Goal: Find specific page/section: Find specific page/section

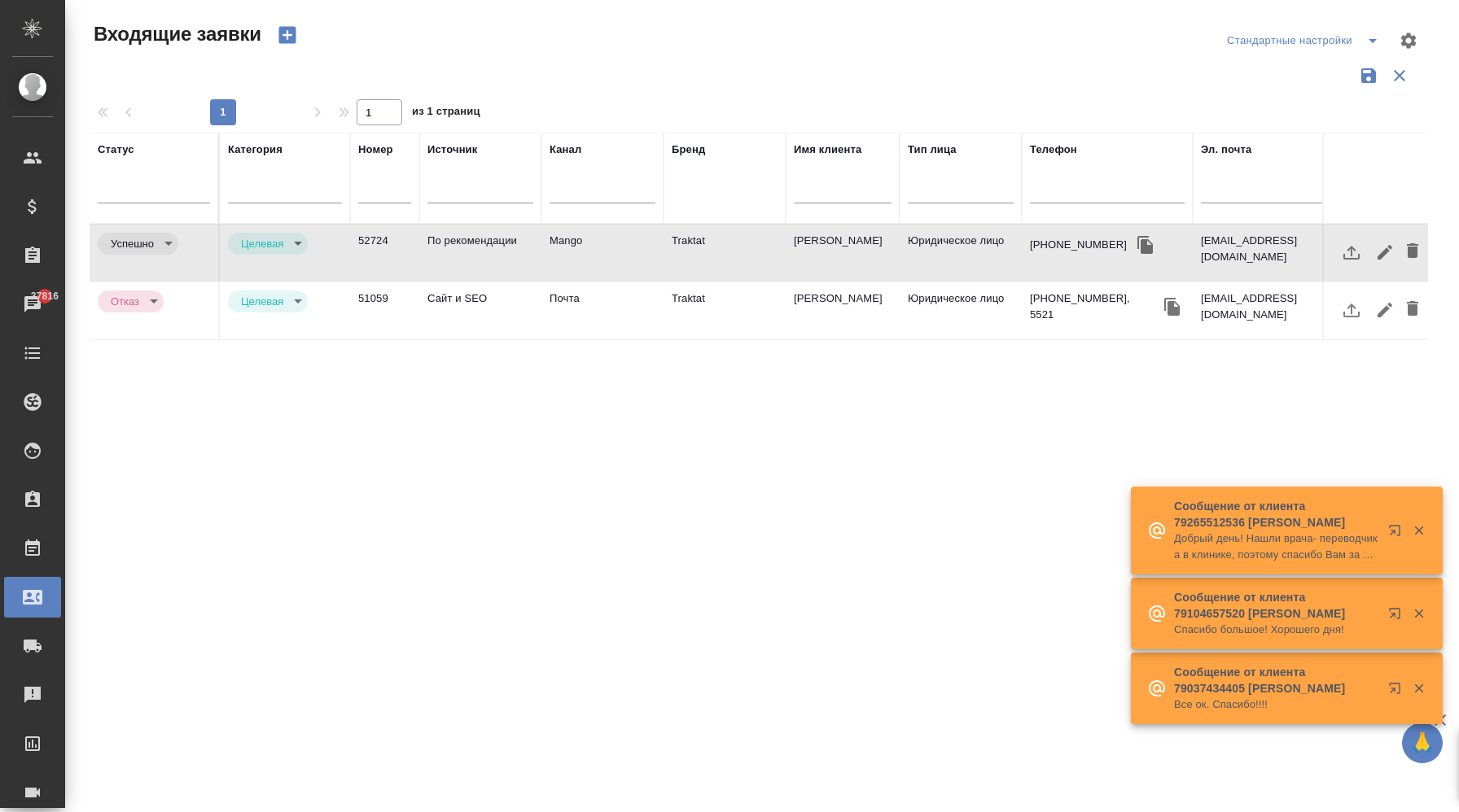
select select "RU"
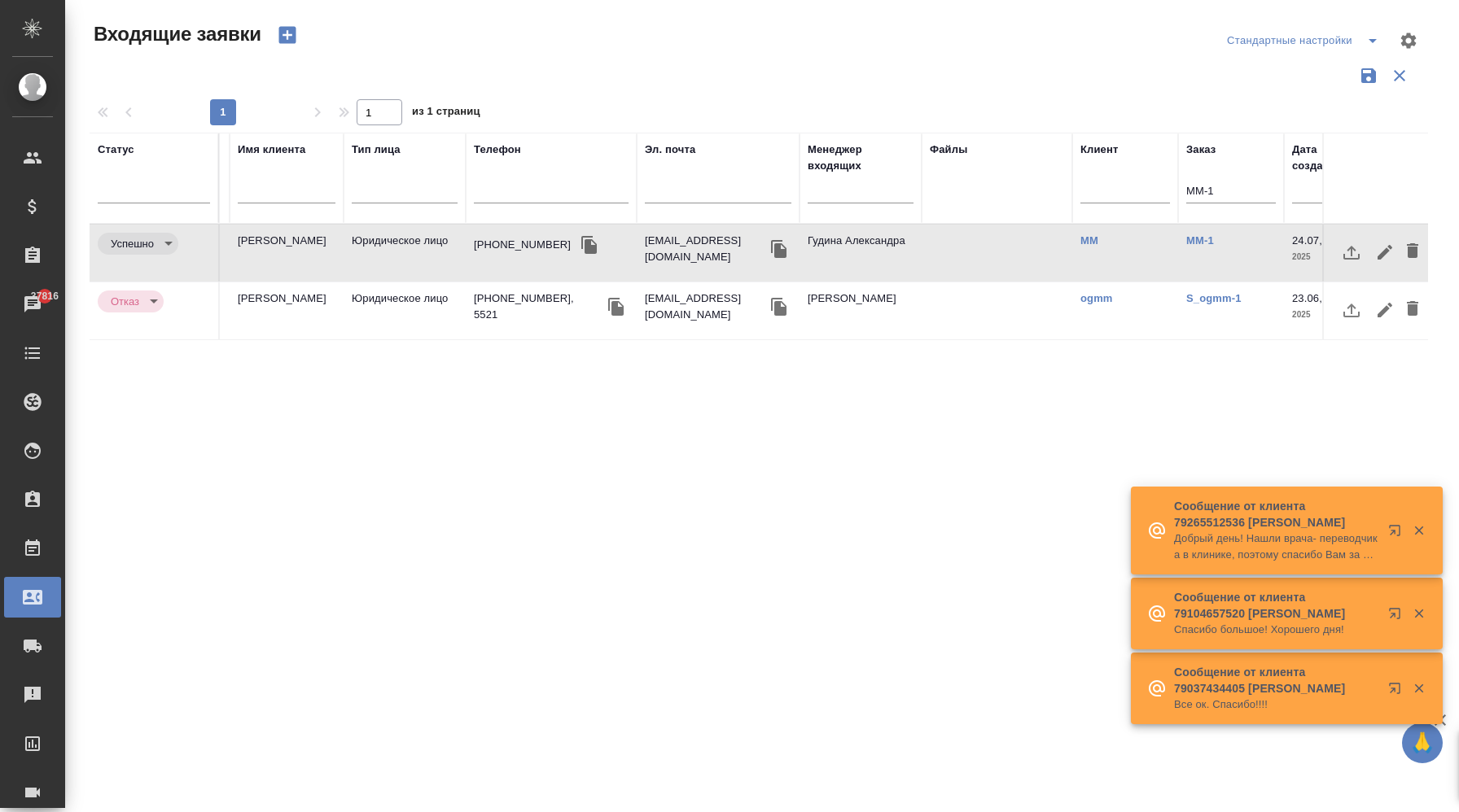
scroll to position [0, 811]
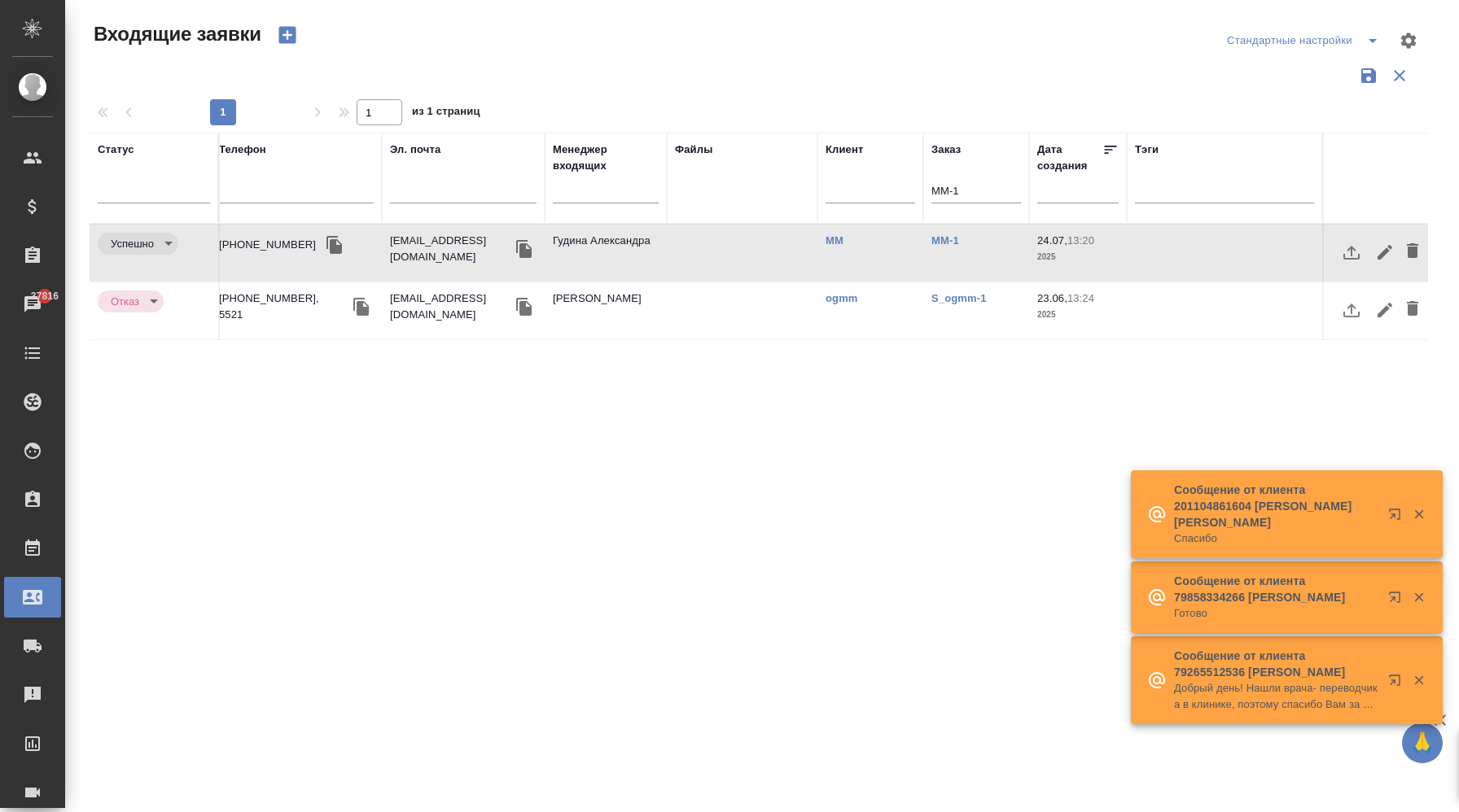
click at [997, 194] on input "MM-1" at bounding box center [976, 192] width 90 height 20
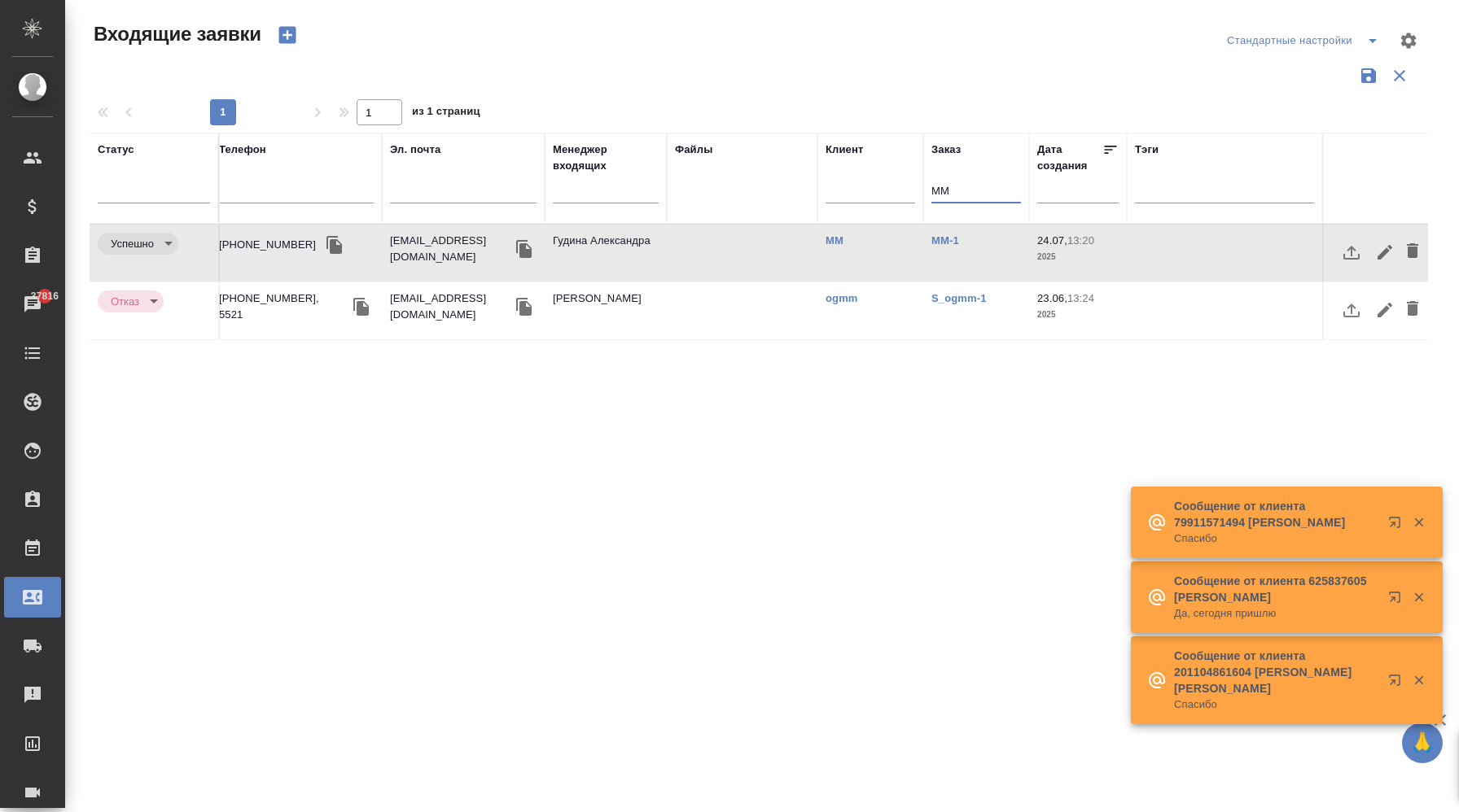
type input "M"
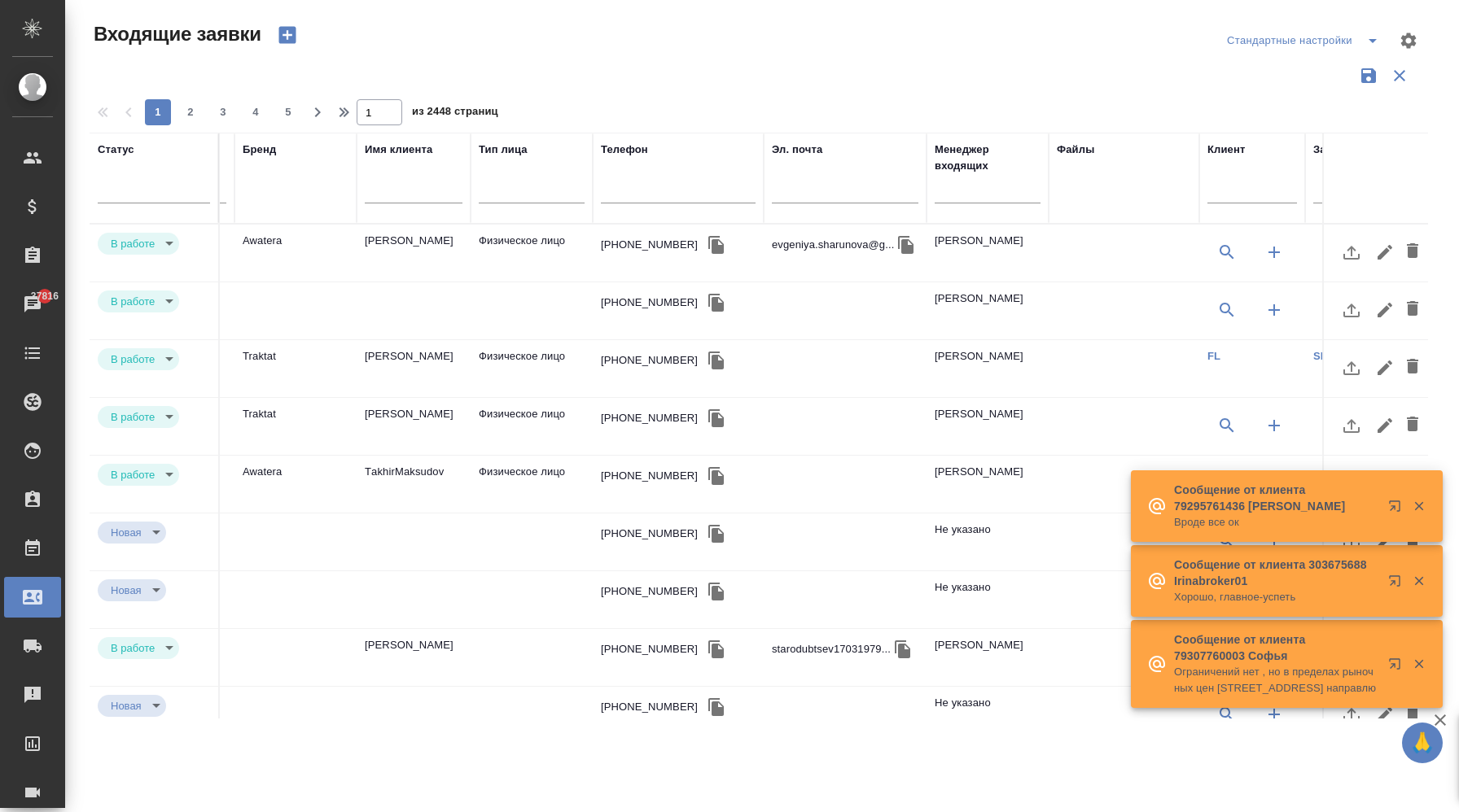
scroll to position [0, 0]
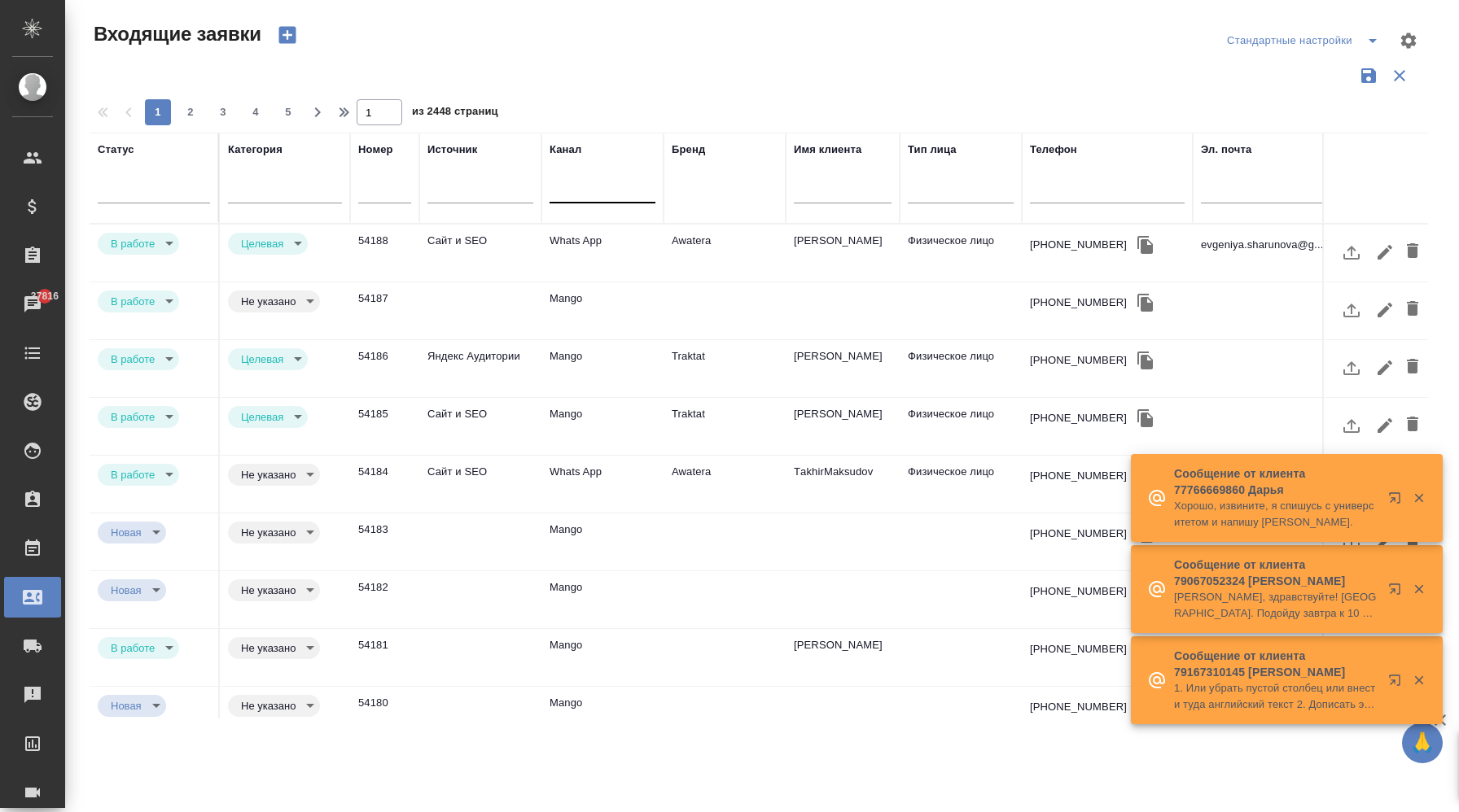
click at [588, 185] on div at bounding box center [601, 187] width 105 height 23
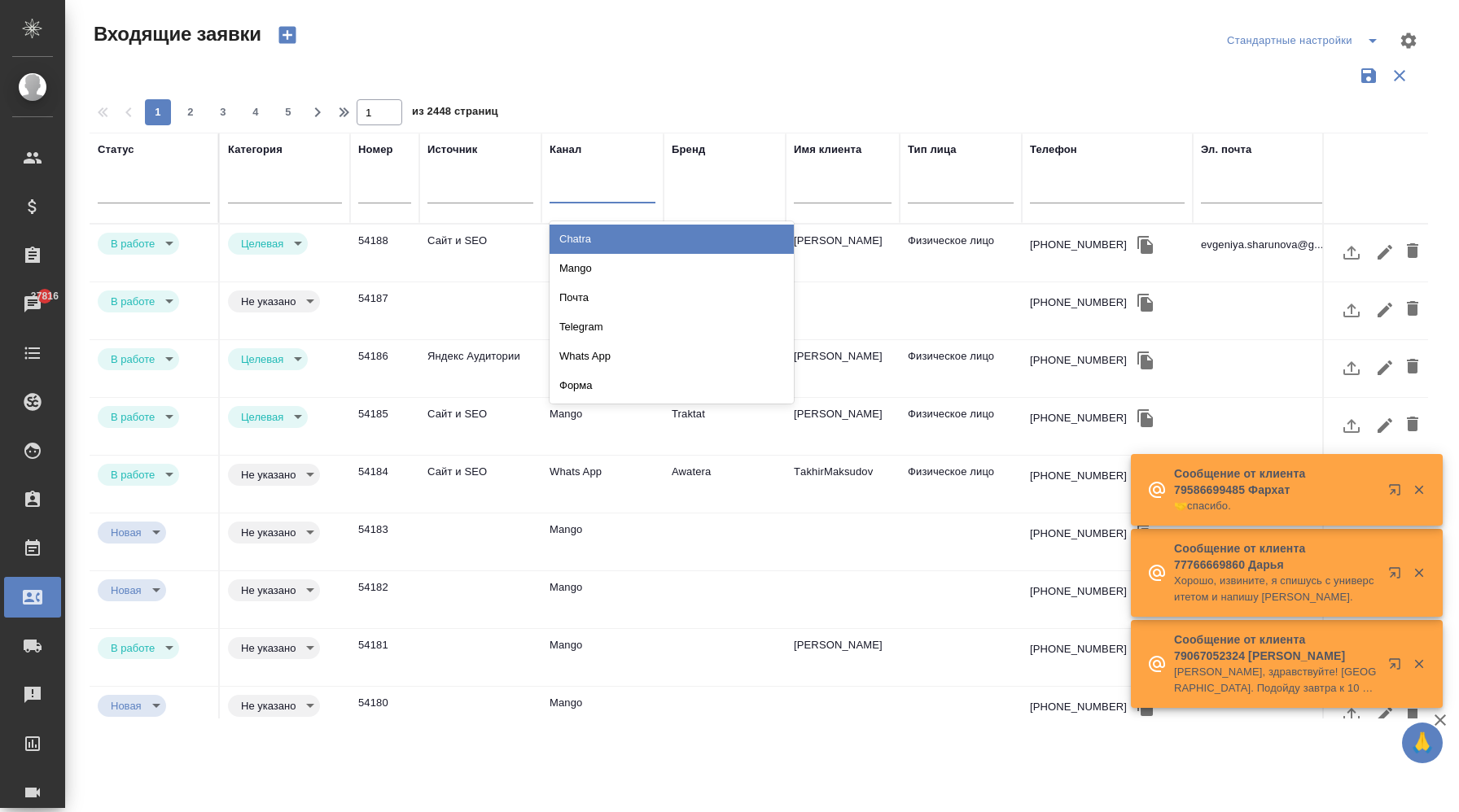
click at [694, 188] on div "Бренд" at bounding box center [724, 179] width 105 height 73
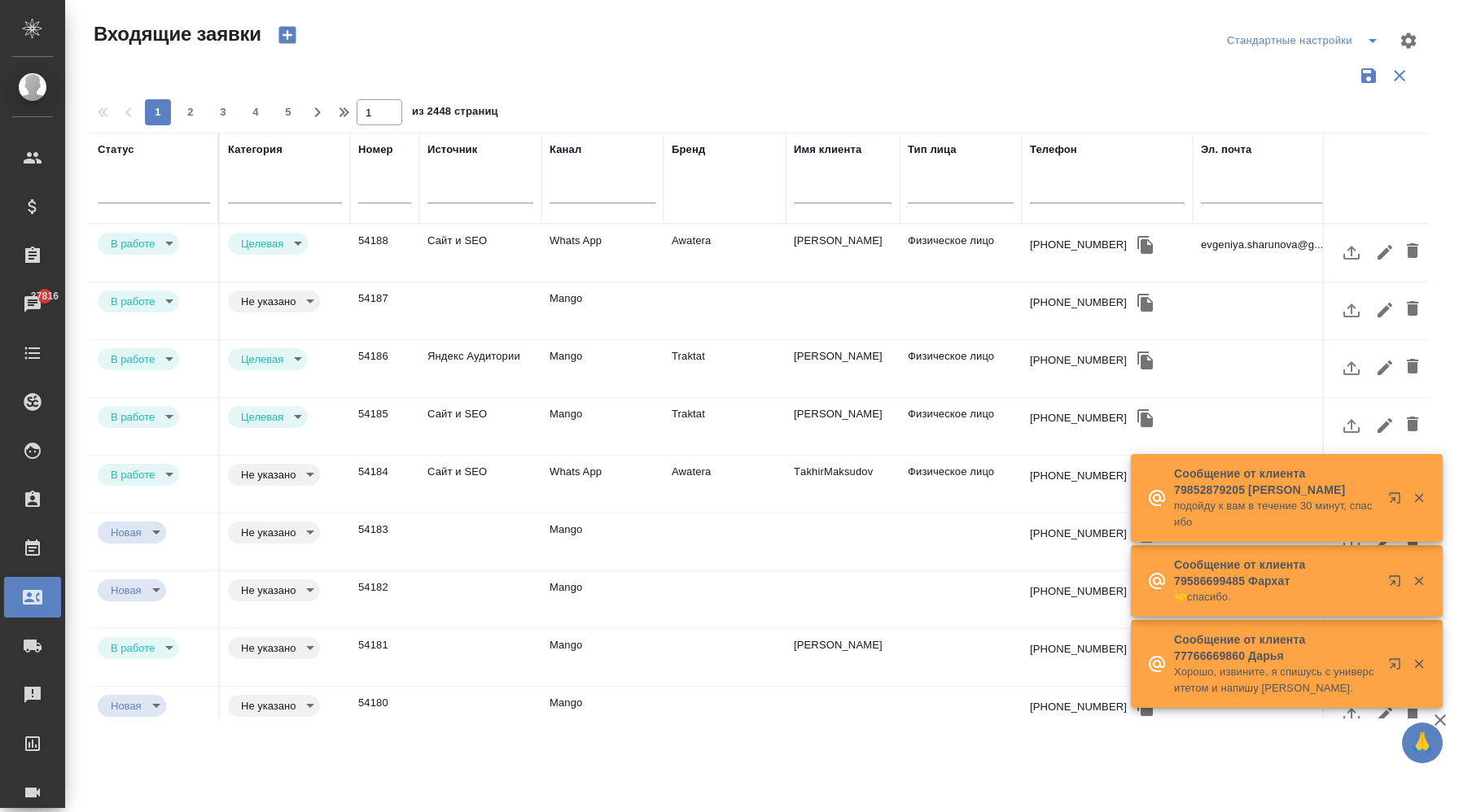
click at [705, 211] on div "Бренд" at bounding box center [724, 179] width 105 height 73
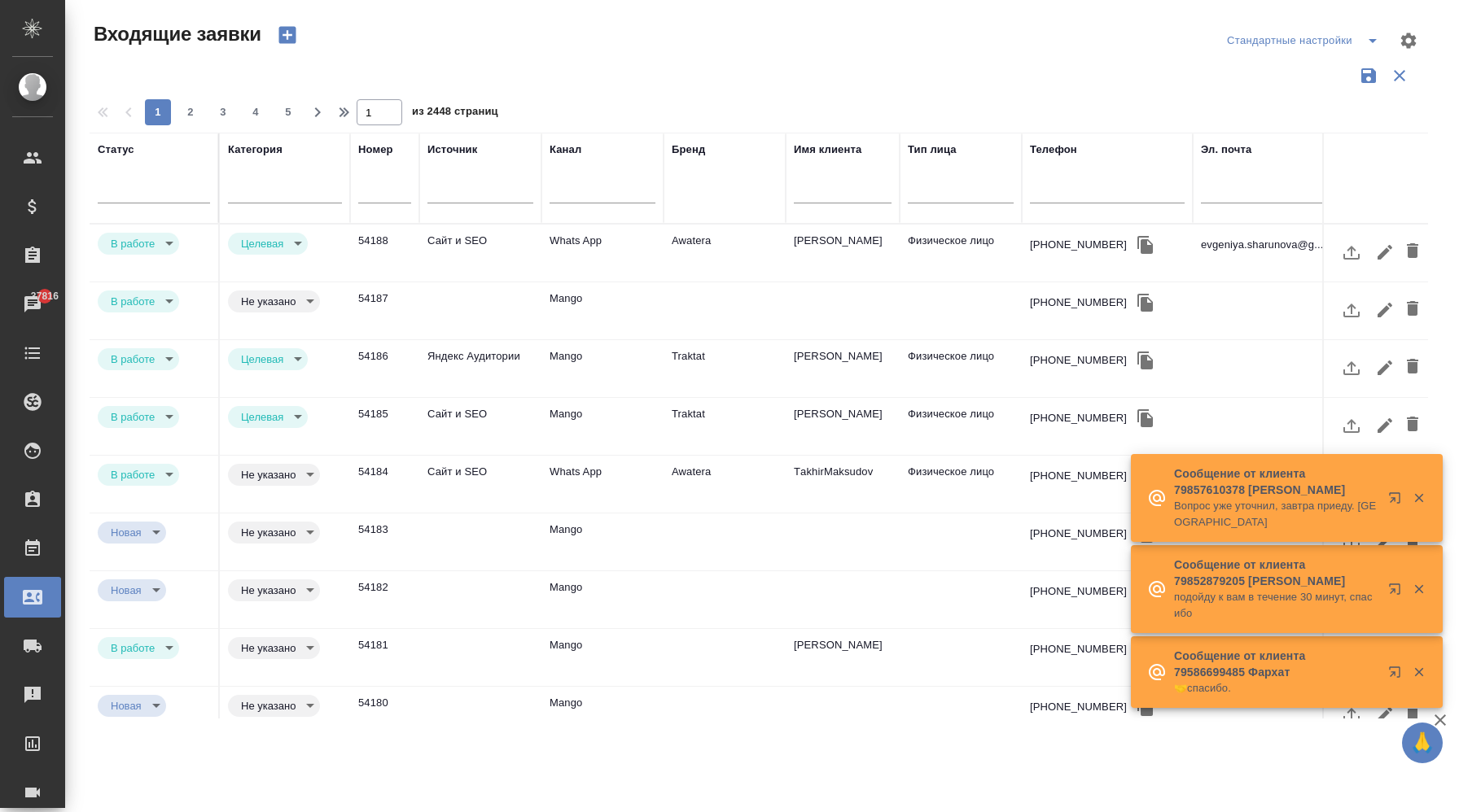
click at [705, 220] on th "Бренд" at bounding box center [724, 178] width 122 height 91
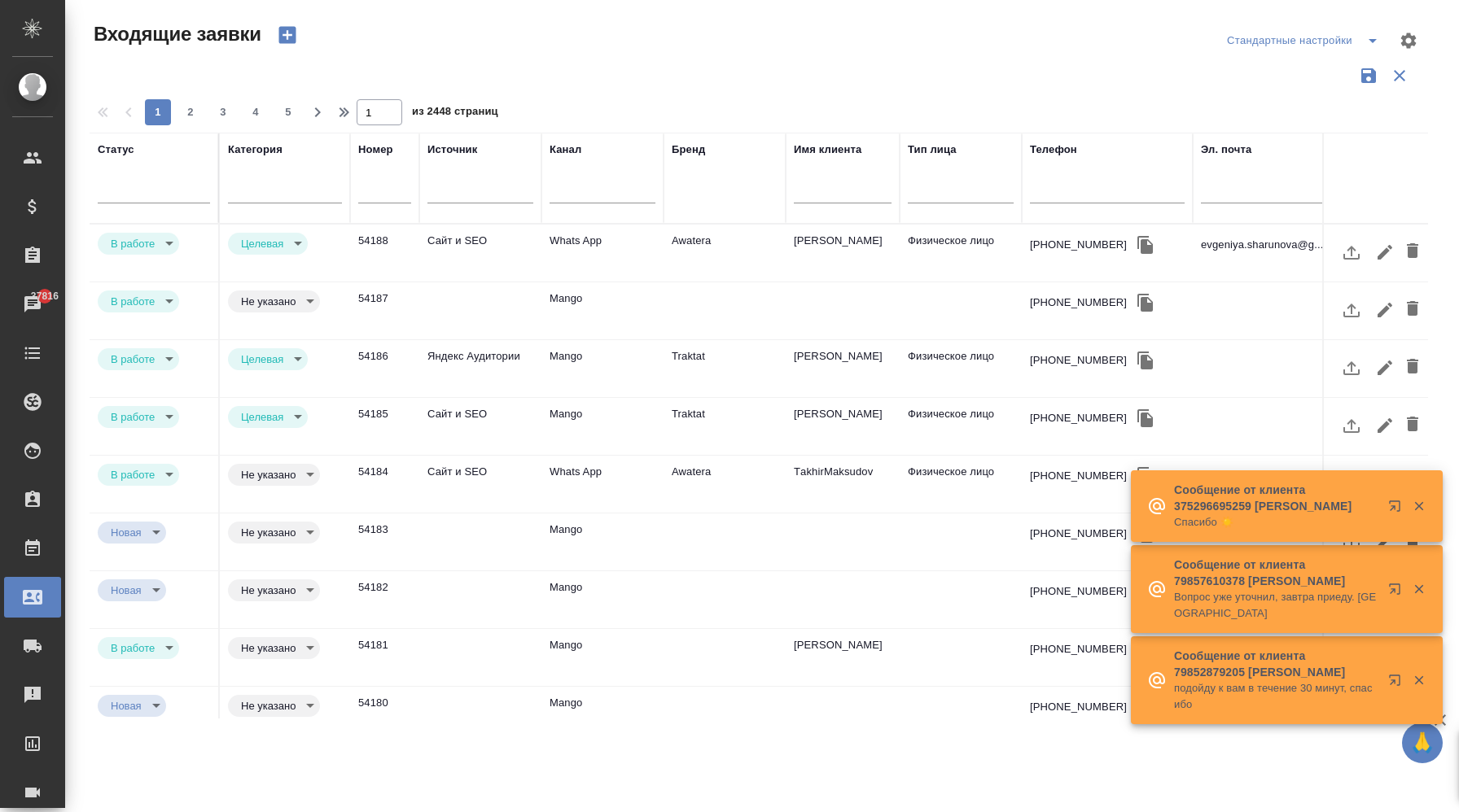
drag, startPoint x: 705, startPoint y: 220, endPoint x: 705, endPoint y: 178, distance: 42.0
click at [705, 178] on th "Бренд" at bounding box center [724, 178] width 122 height 91
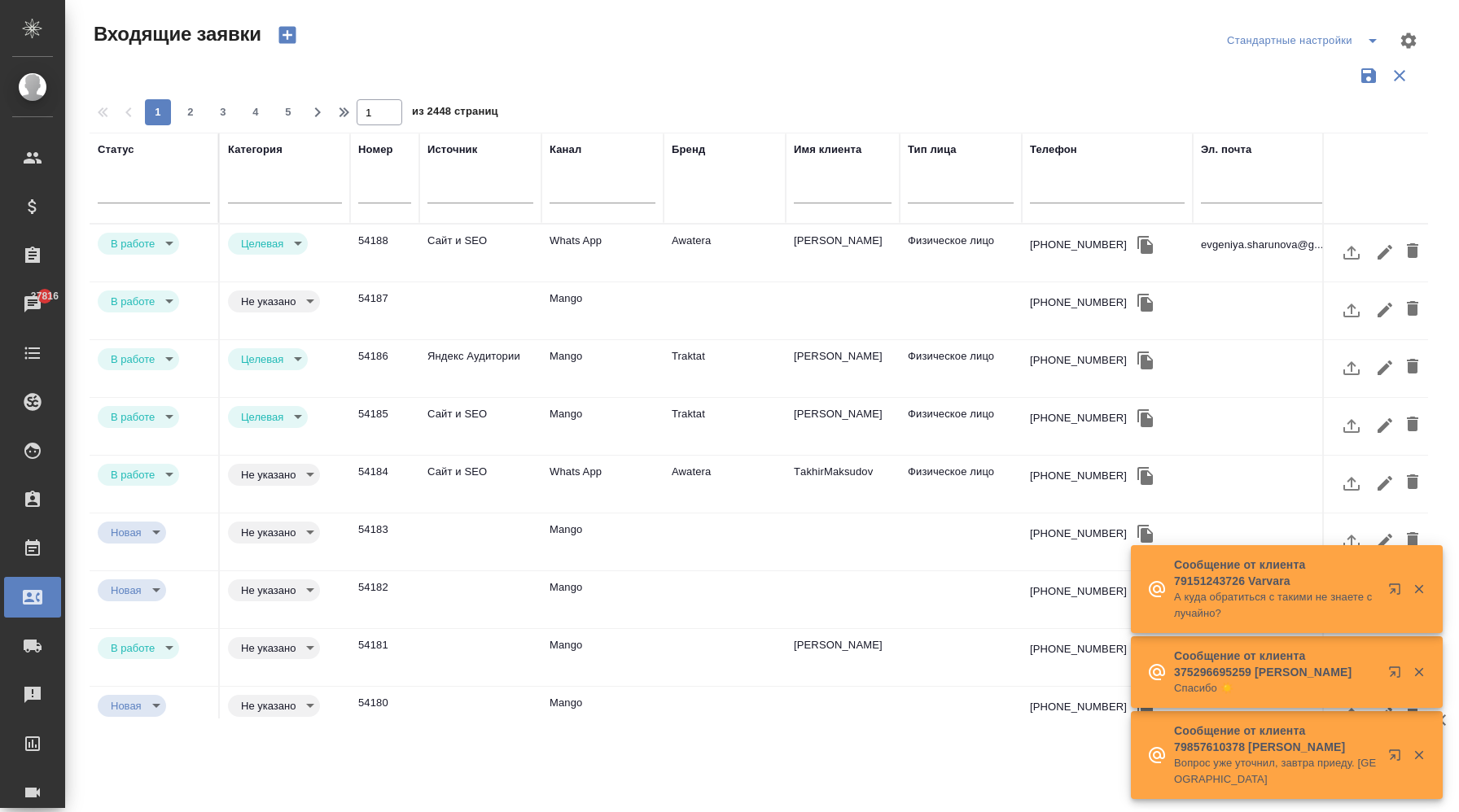
click at [701, 156] on div "Бренд" at bounding box center [688, 150] width 34 height 16
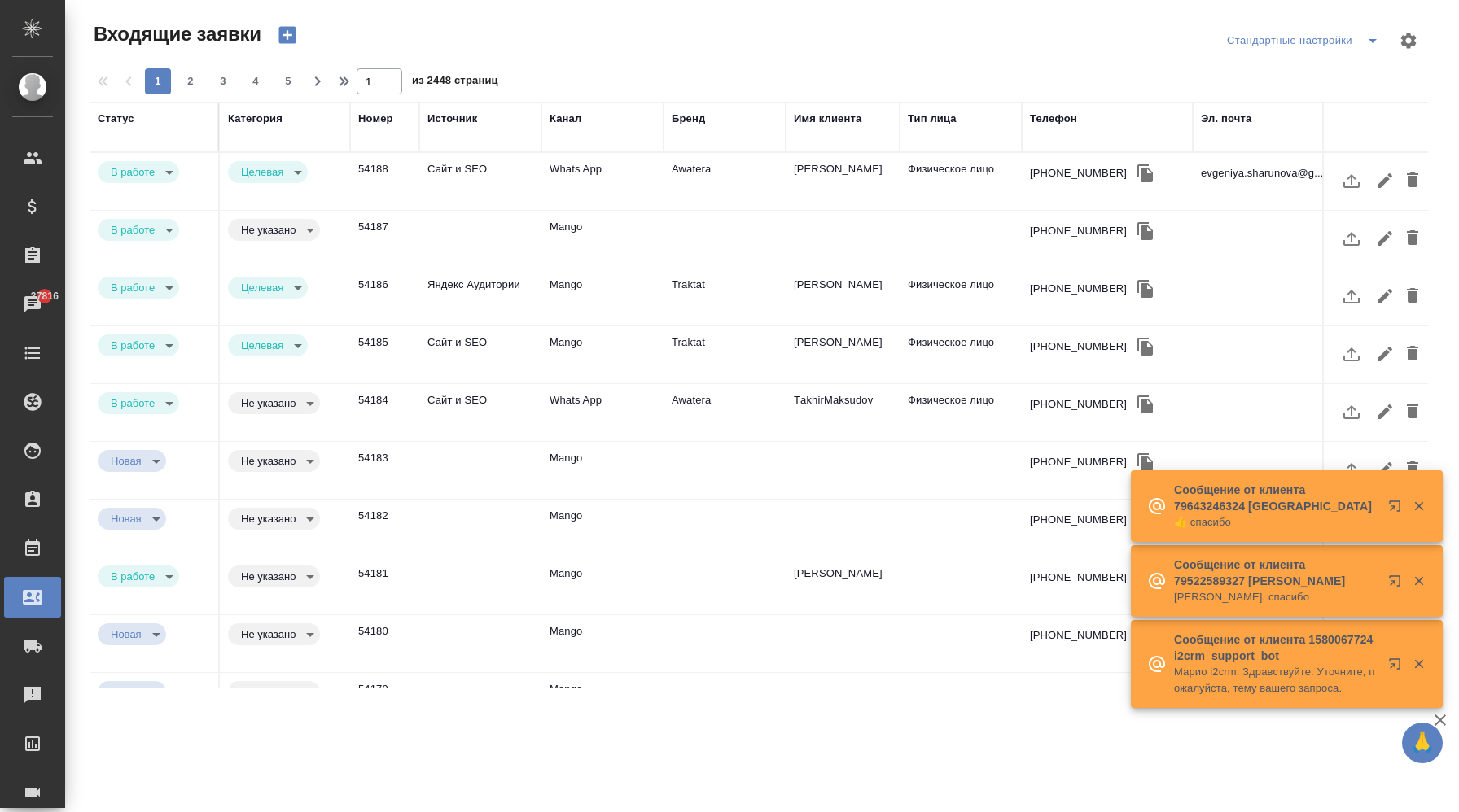
click at [699, 149] on th "Бренд" at bounding box center [724, 127] width 122 height 50
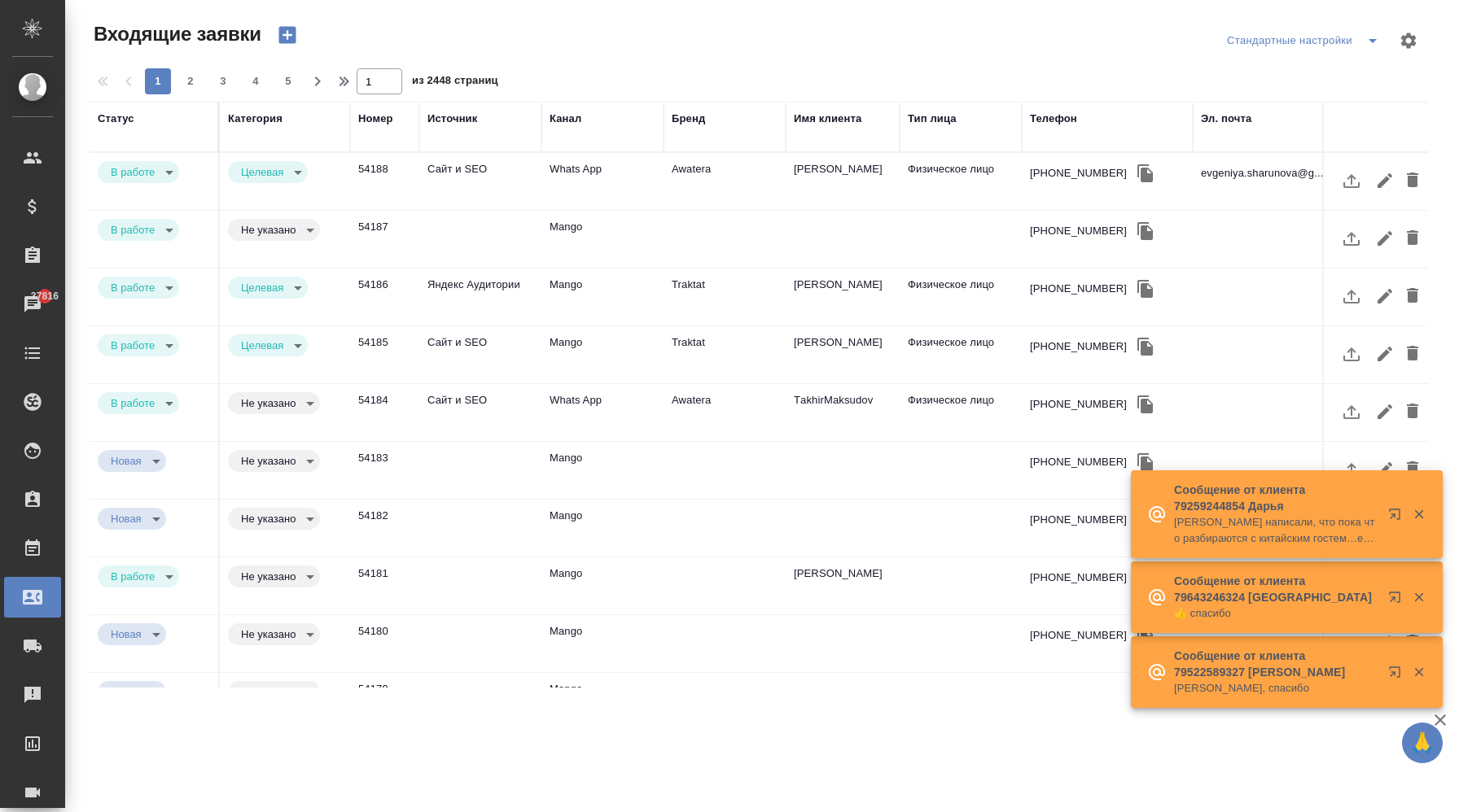
click at [694, 119] on div "Бренд" at bounding box center [688, 119] width 34 height 16
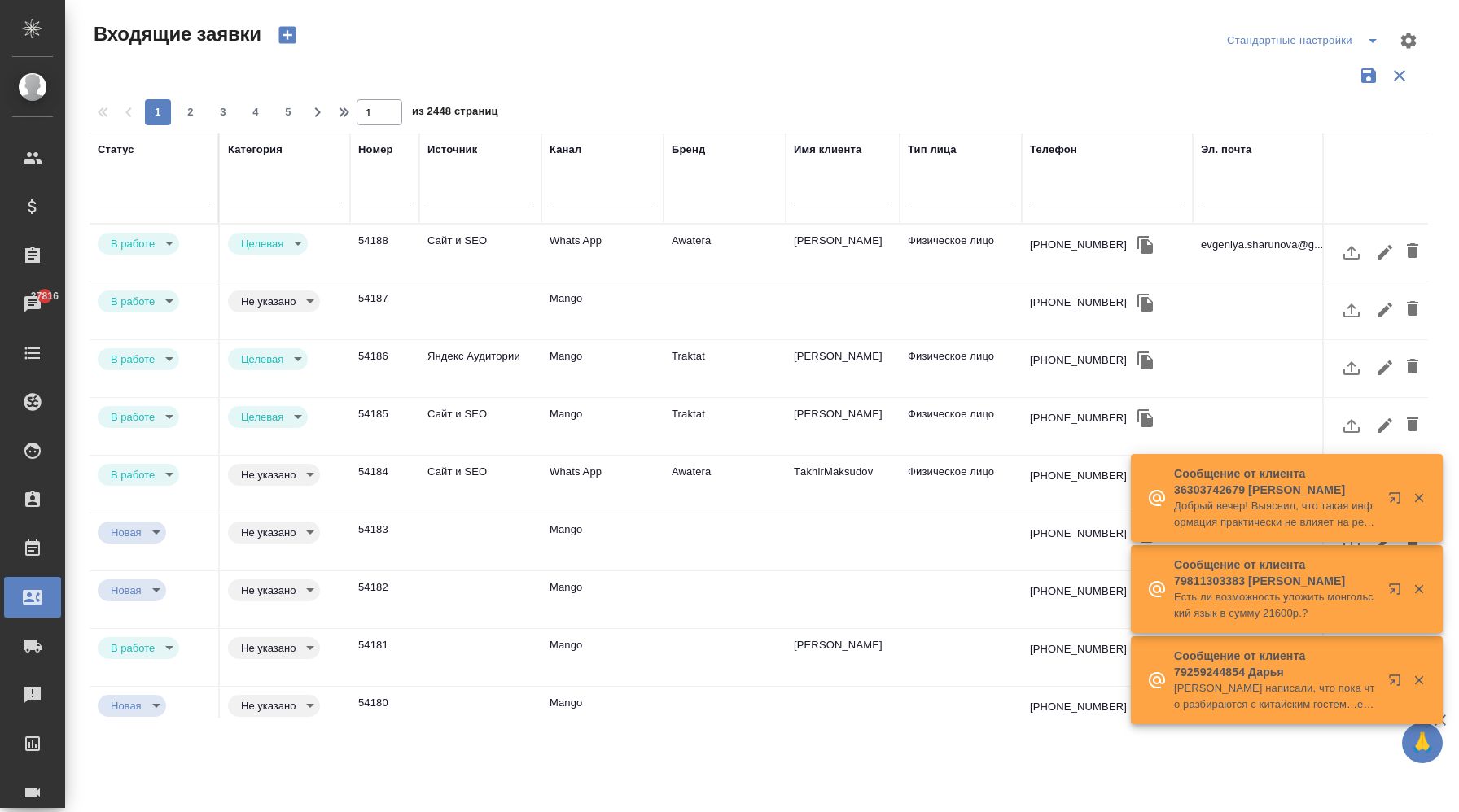
click at [678, 208] on div "Бренд" at bounding box center [724, 179] width 105 height 73
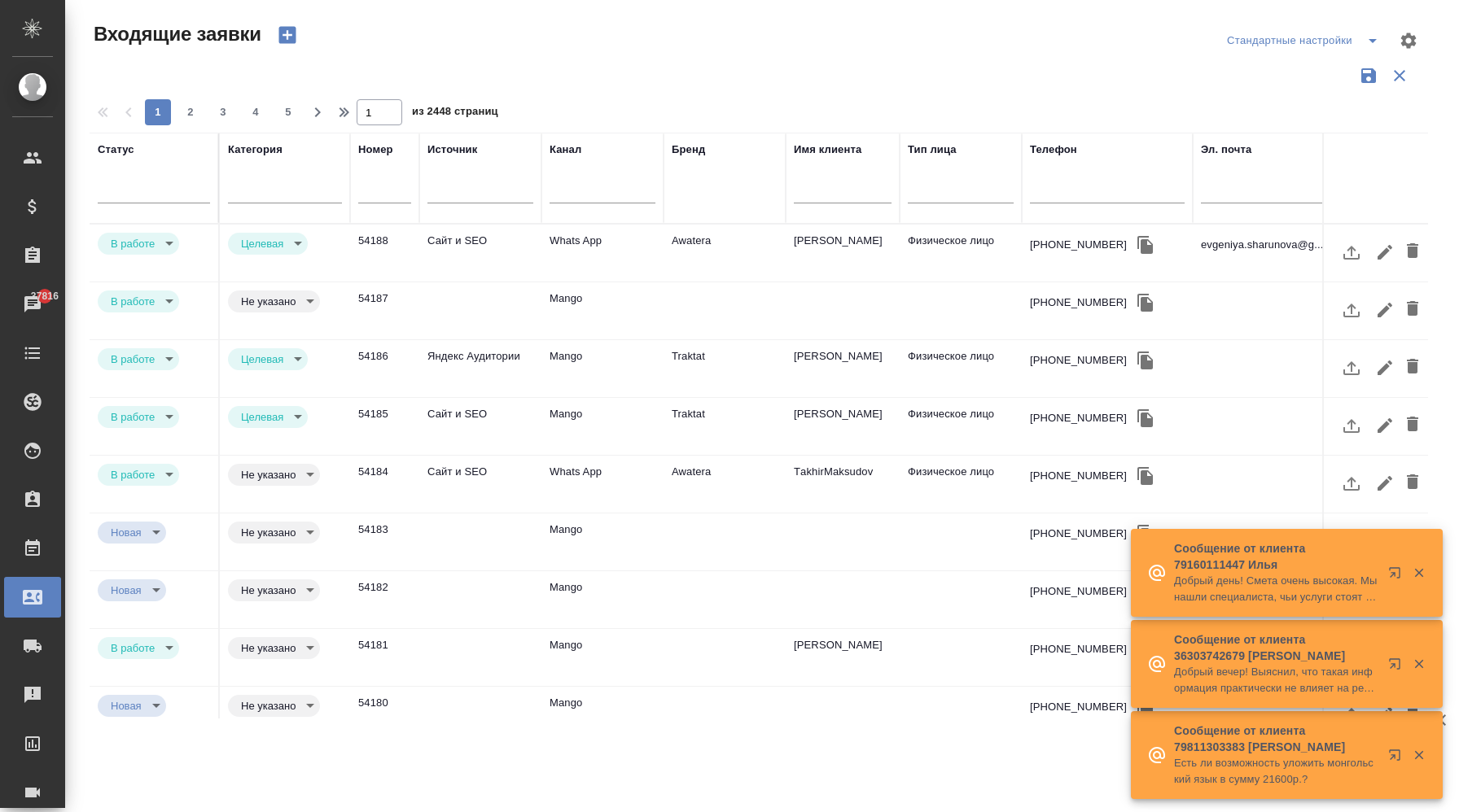
click at [725, 223] on thead "Статус [PERSON_NAME] Источник [PERSON_NAME] Имя клиента Тип лица Телефон Эл. по…" at bounding box center [1164, 178] width 2149 height 91
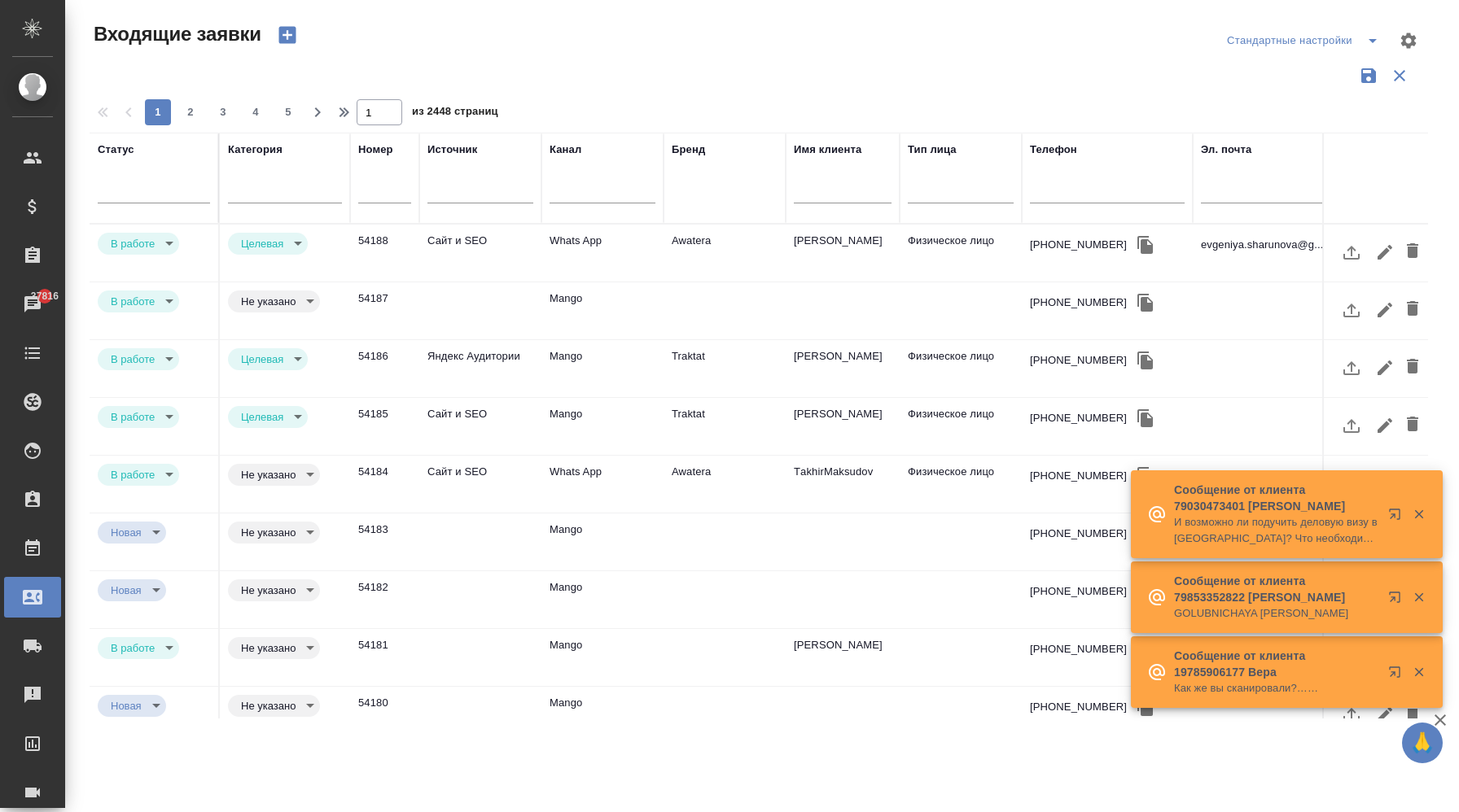
click at [674, 195] on div "Бренд" at bounding box center [724, 179] width 105 height 73
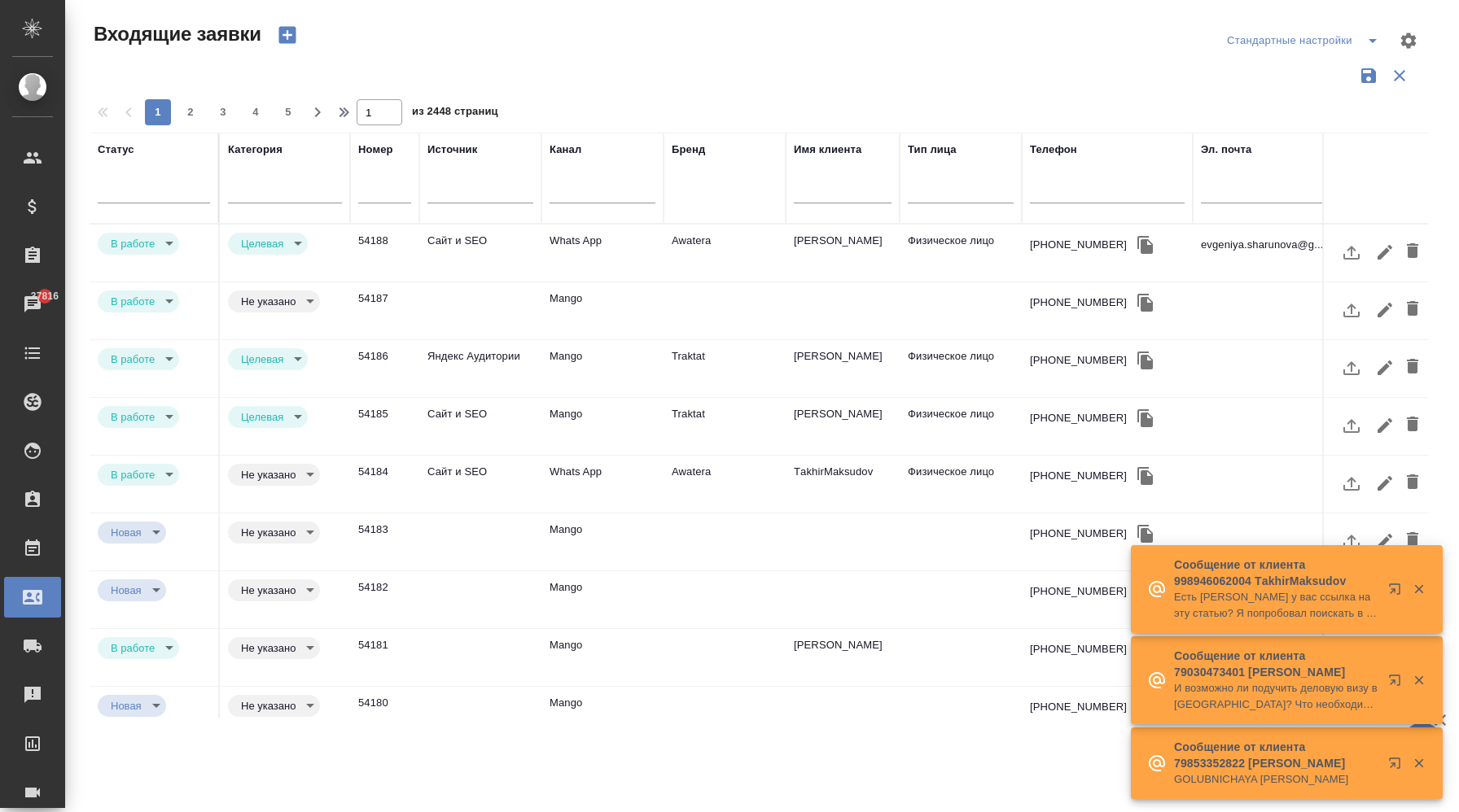
click at [690, 203] on div "Бренд" at bounding box center [724, 179] width 105 height 73
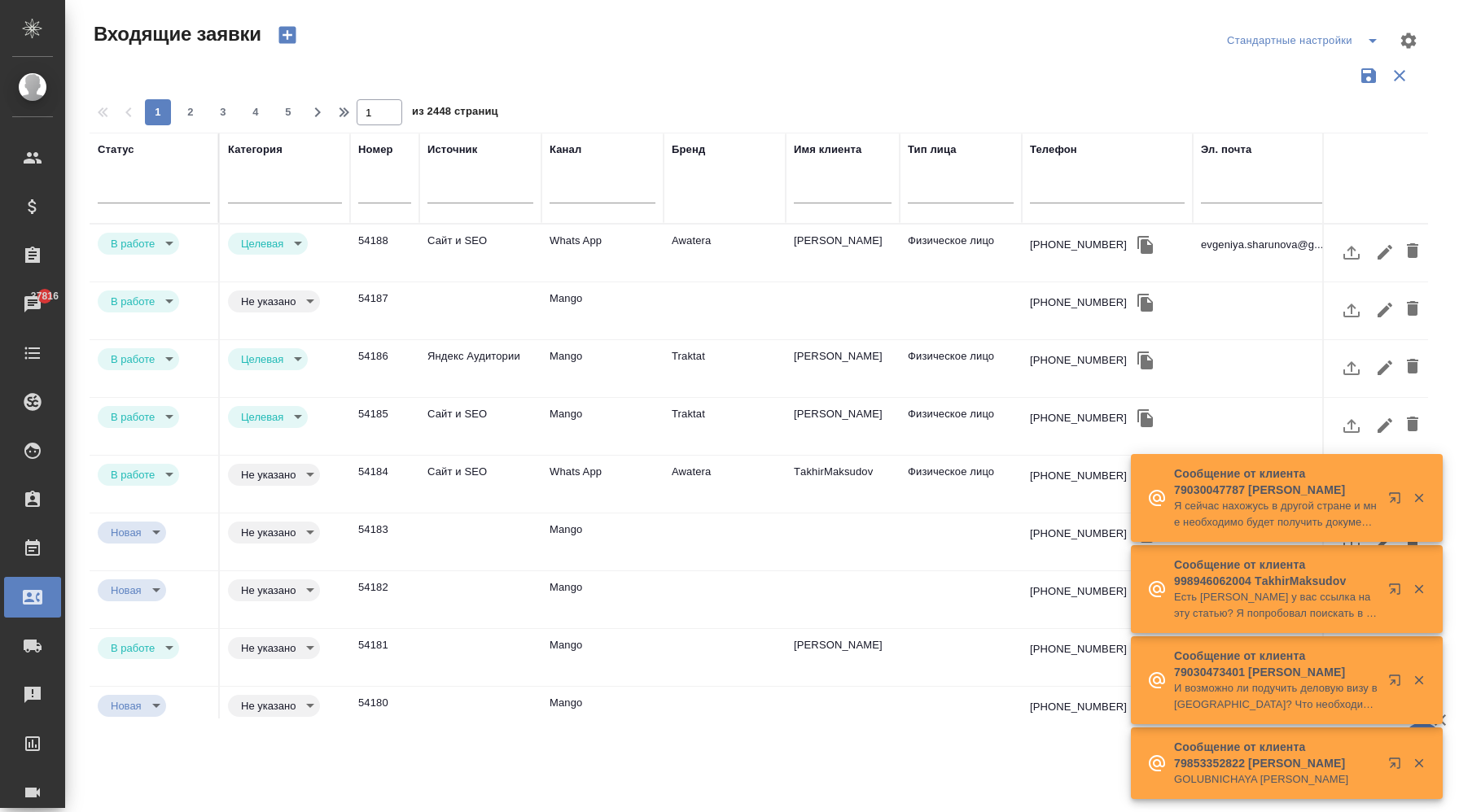
click at [690, 203] on div "Бренд" at bounding box center [724, 179] width 105 height 73
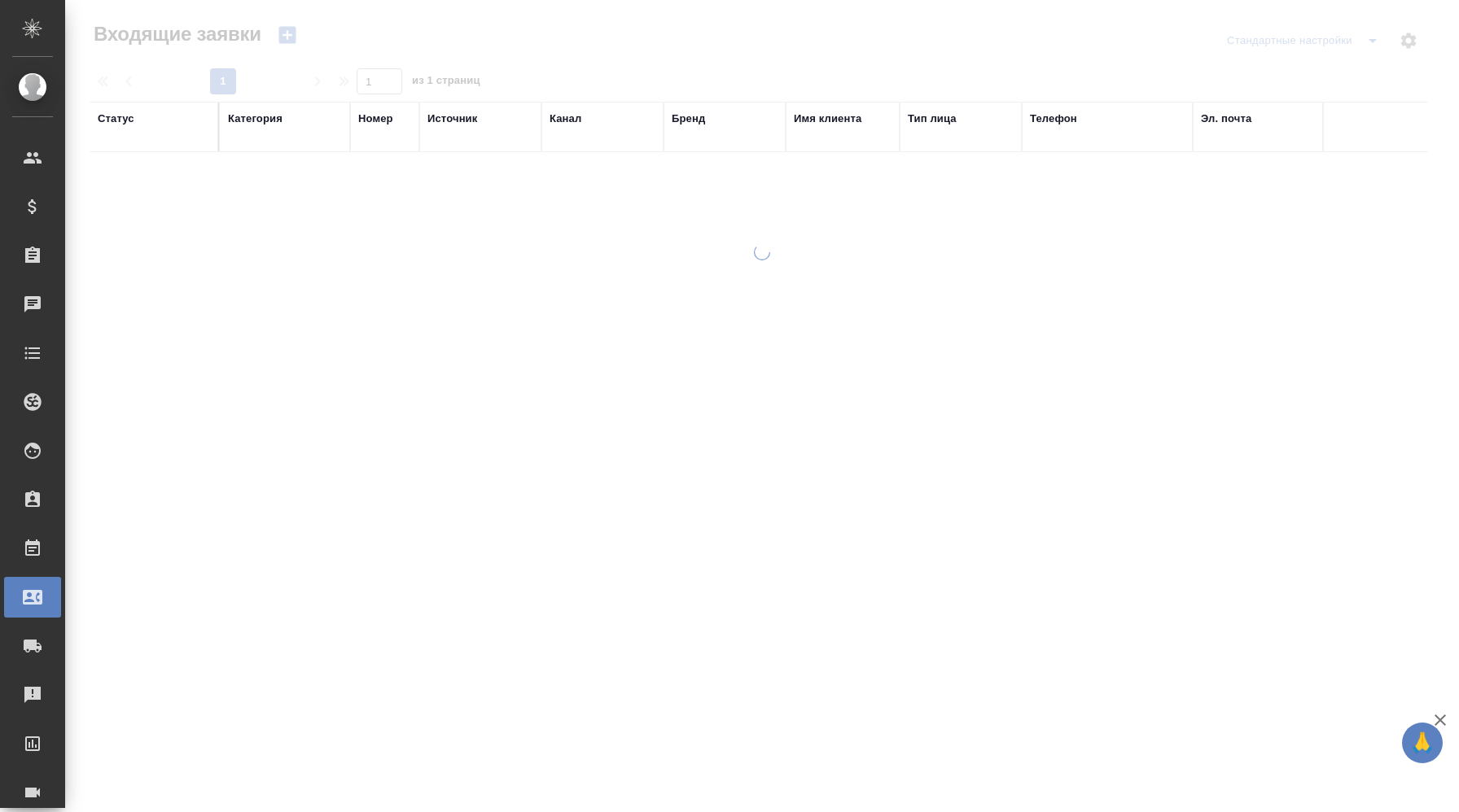
select select "RU"
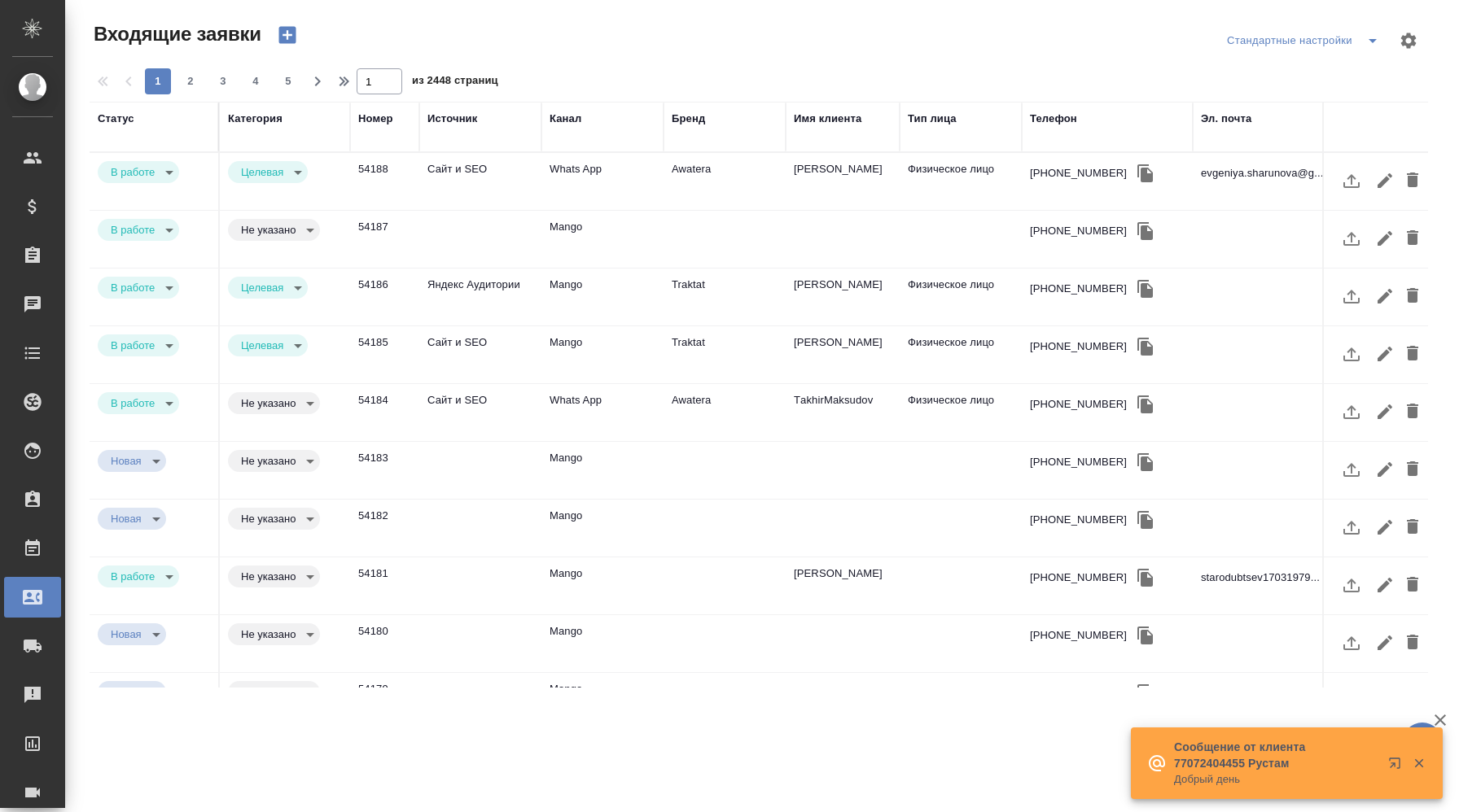
click at [691, 123] on div "Бренд" at bounding box center [688, 119] width 34 height 16
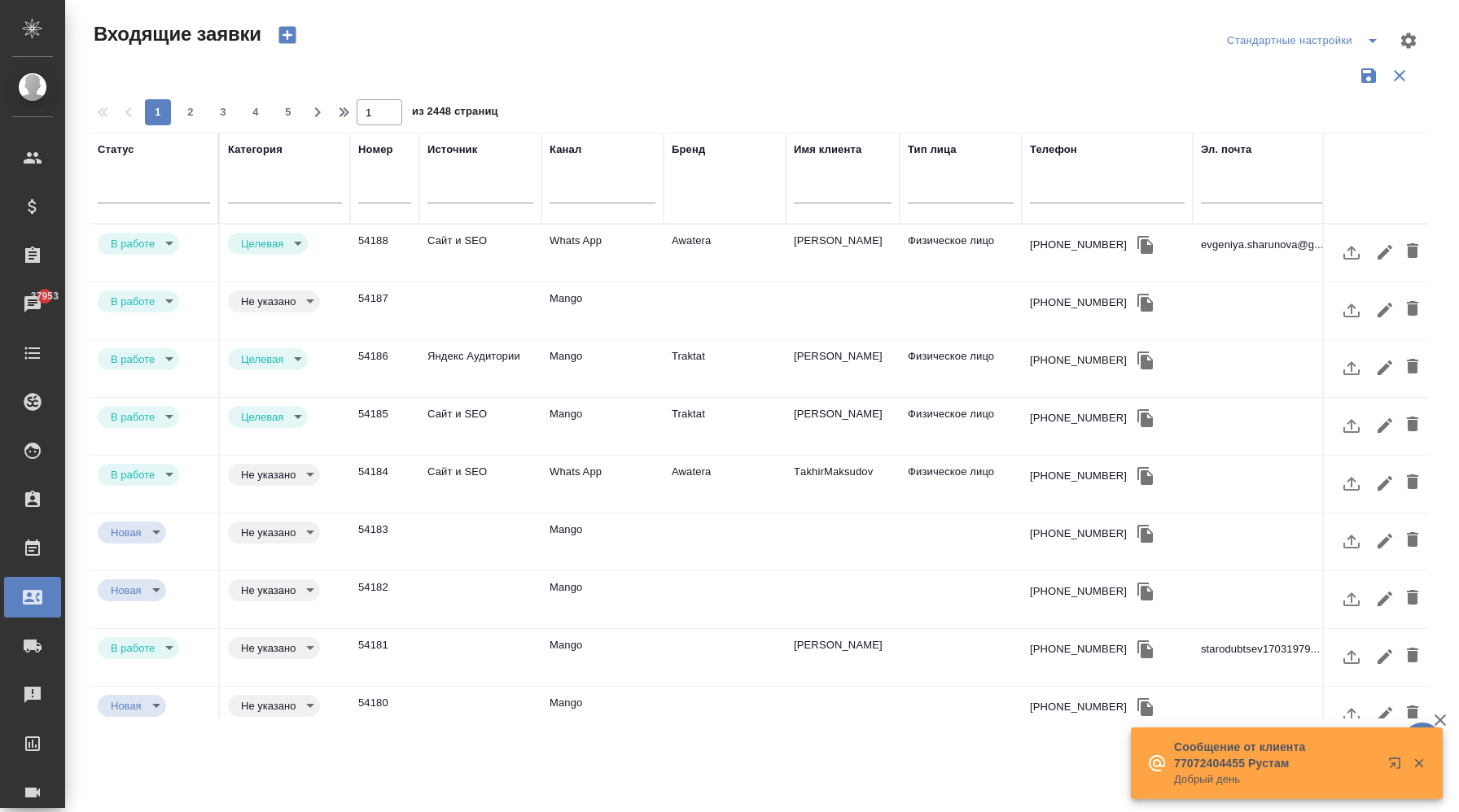
click at [686, 201] on div "Бренд" at bounding box center [724, 179] width 105 height 73
click at [685, 201] on div "Бренд" at bounding box center [724, 179] width 105 height 73
drag, startPoint x: 715, startPoint y: 198, endPoint x: 781, endPoint y: 190, distance: 66.5
click at [781, 191] on th "Бренд" at bounding box center [724, 178] width 122 height 91
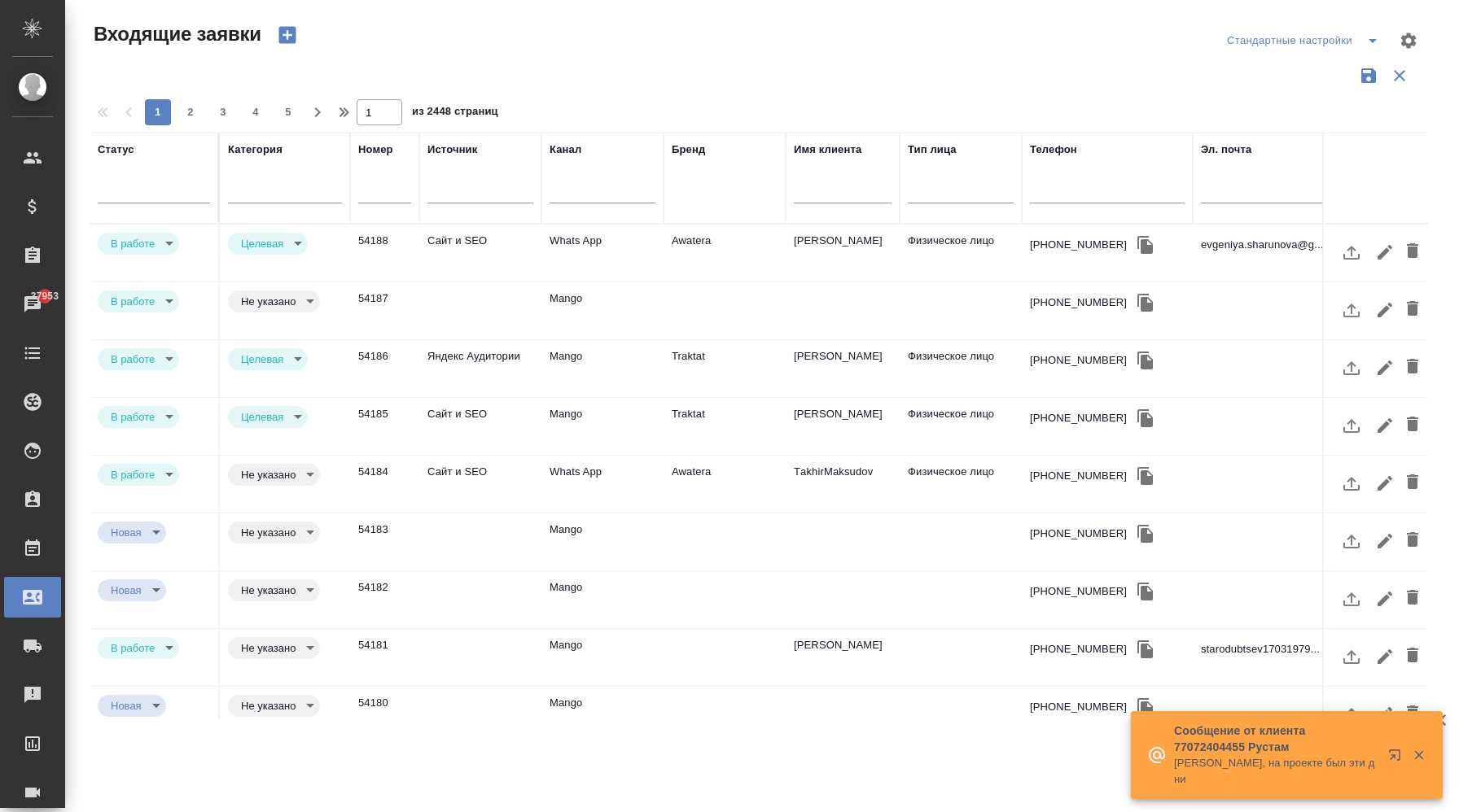
click at [781, 190] on th "Бренд" at bounding box center [724, 178] width 122 height 91
click at [769, 201] on div "Бренд" at bounding box center [724, 179] width 105 height 73
click at [686, 208] on div "Бренд" at bounding box center [724, 179] width 105 height 73
click at [680, 188] on div "Бренд" at bounding box center [724, 179] width 105 height 73
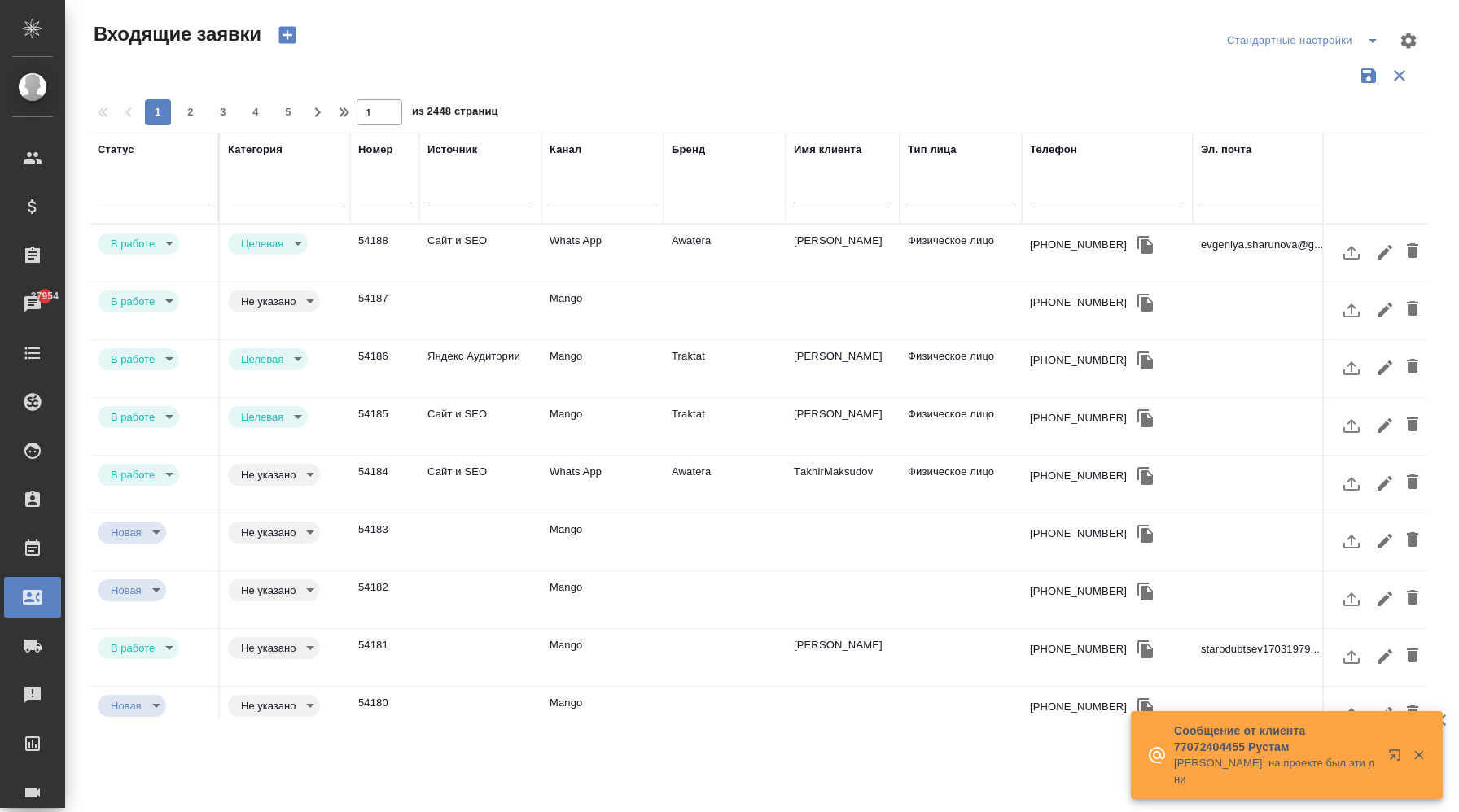
click at [689, 155] on div "Бренд" at bounding box center [688, 150] width 34 height 16
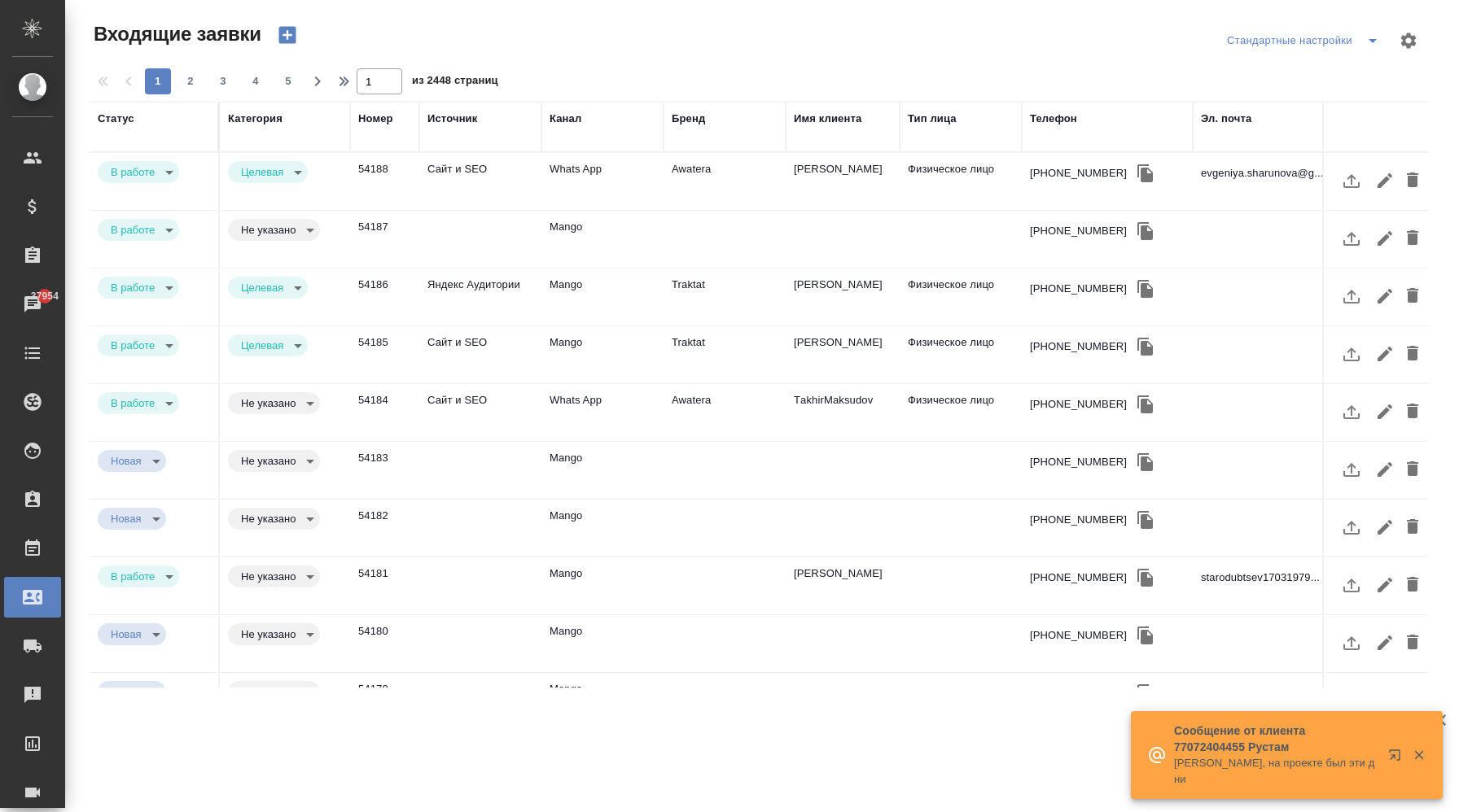
click at [704, 126] on div "Бренд" at bounding box center [688, 119] width 34 height 16
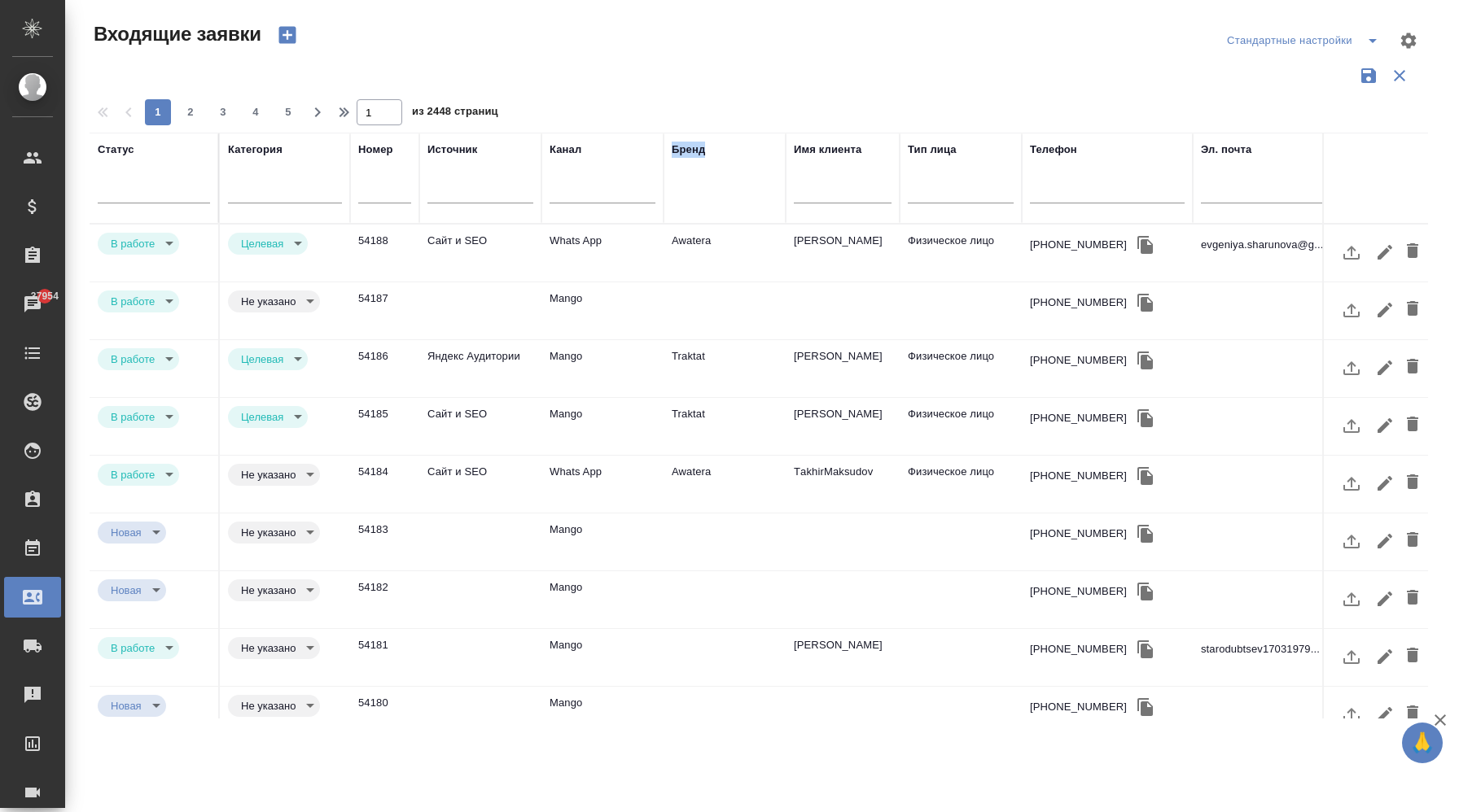
drag, startPoint x: 715, startPoint y: 198, endPoint x: 655, endPoint y: 212, distance: 61.6
click at [655, 212] on tr "Статус [PERSON_NAME] Источник [PERSON_NAME] Имя клиента Тип лица Телефон Эл. по…" at bounding box center [1164, 178] width 2149 height 91
click at [716, 203] on div "Бренд" at bounding box center [724, 179] width 105 height 73
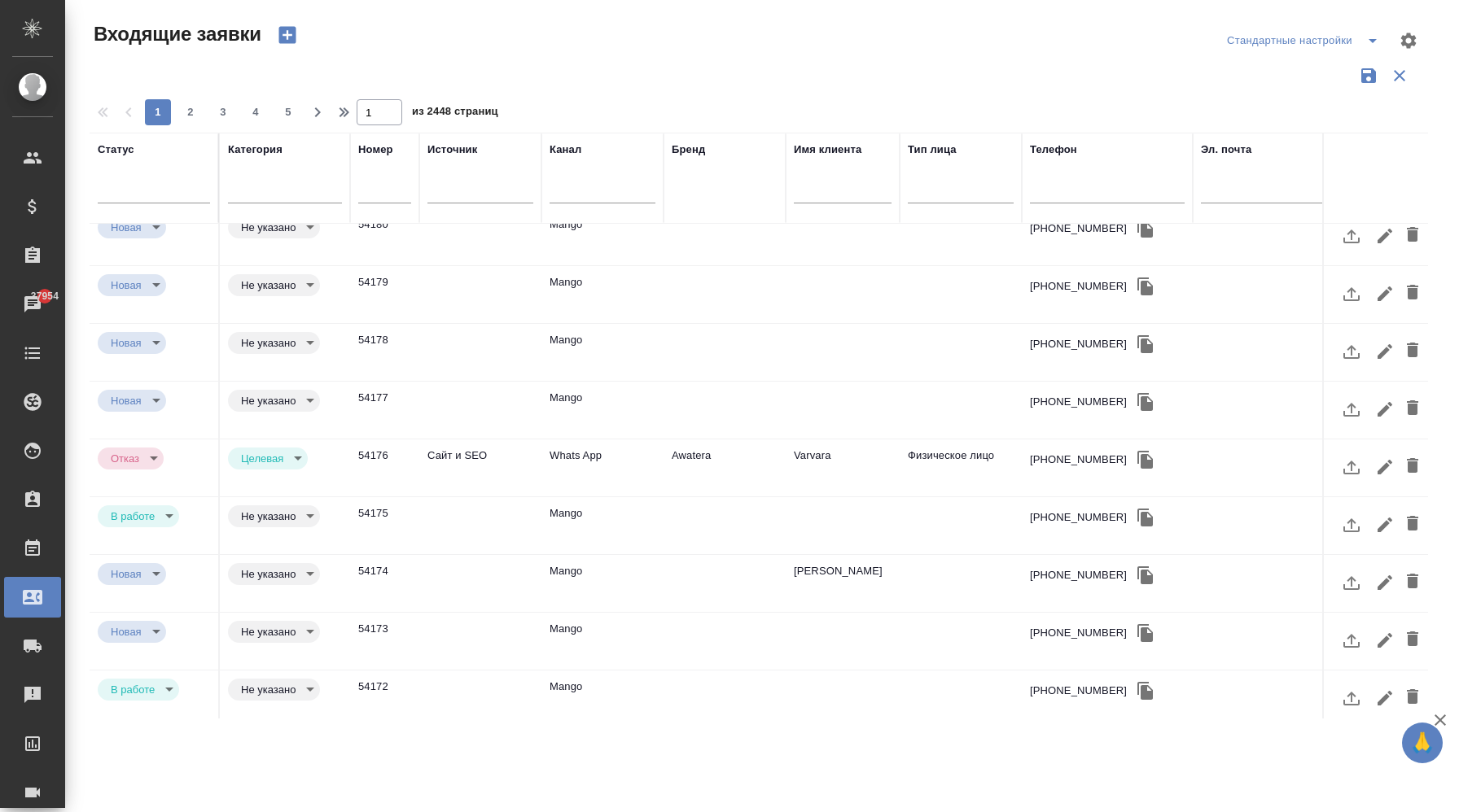
scroll to position [530, 0]
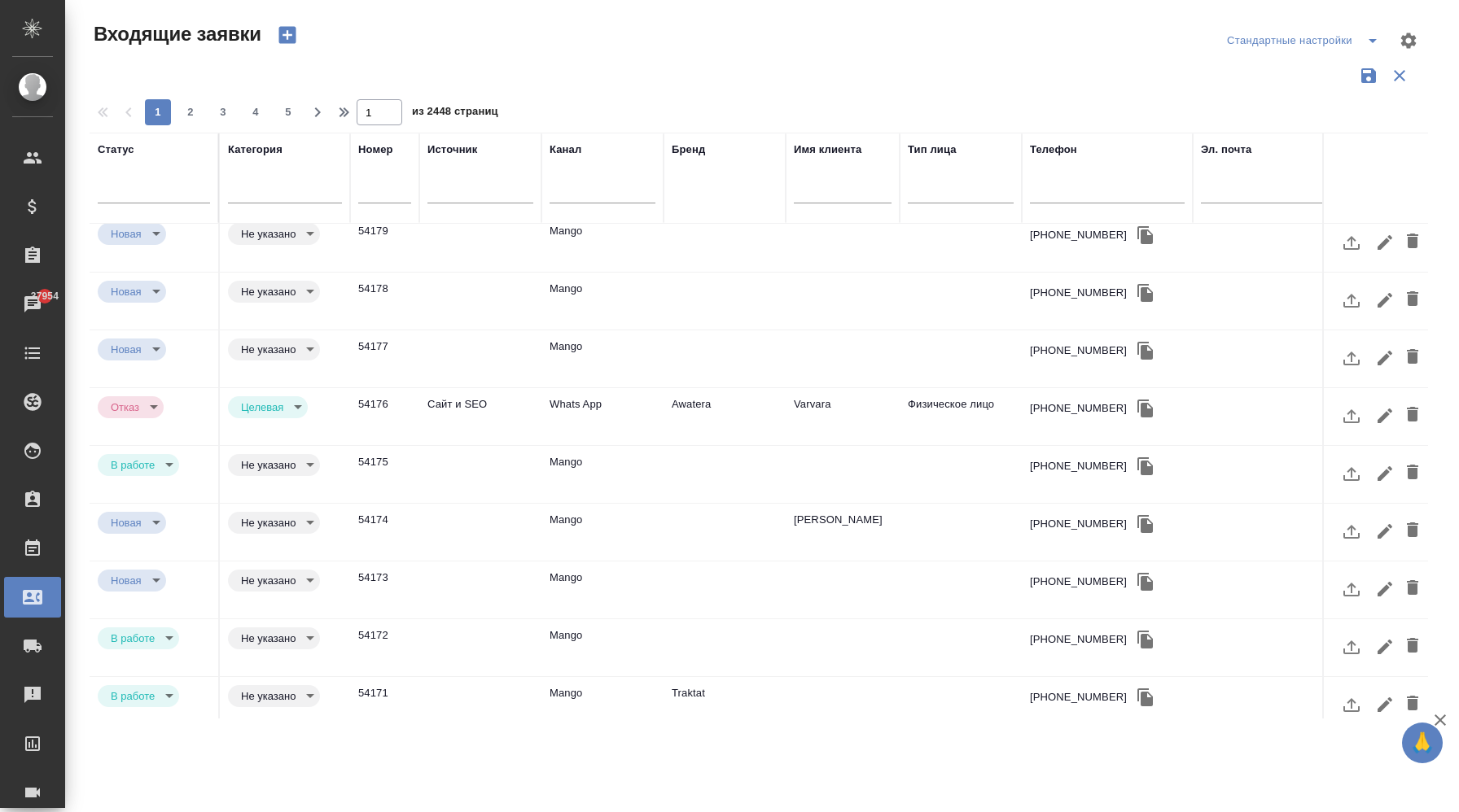
click at [688, 197] on div "Бренд" at bounding box center [724, 179] width 105 height 73
click at [712, 185] on div "Бренд" at bounding box center [724, 179] width 105 height 73
click at [735, 212] on div "Бренд" at bounding box center [724, 179] width 105 height 73
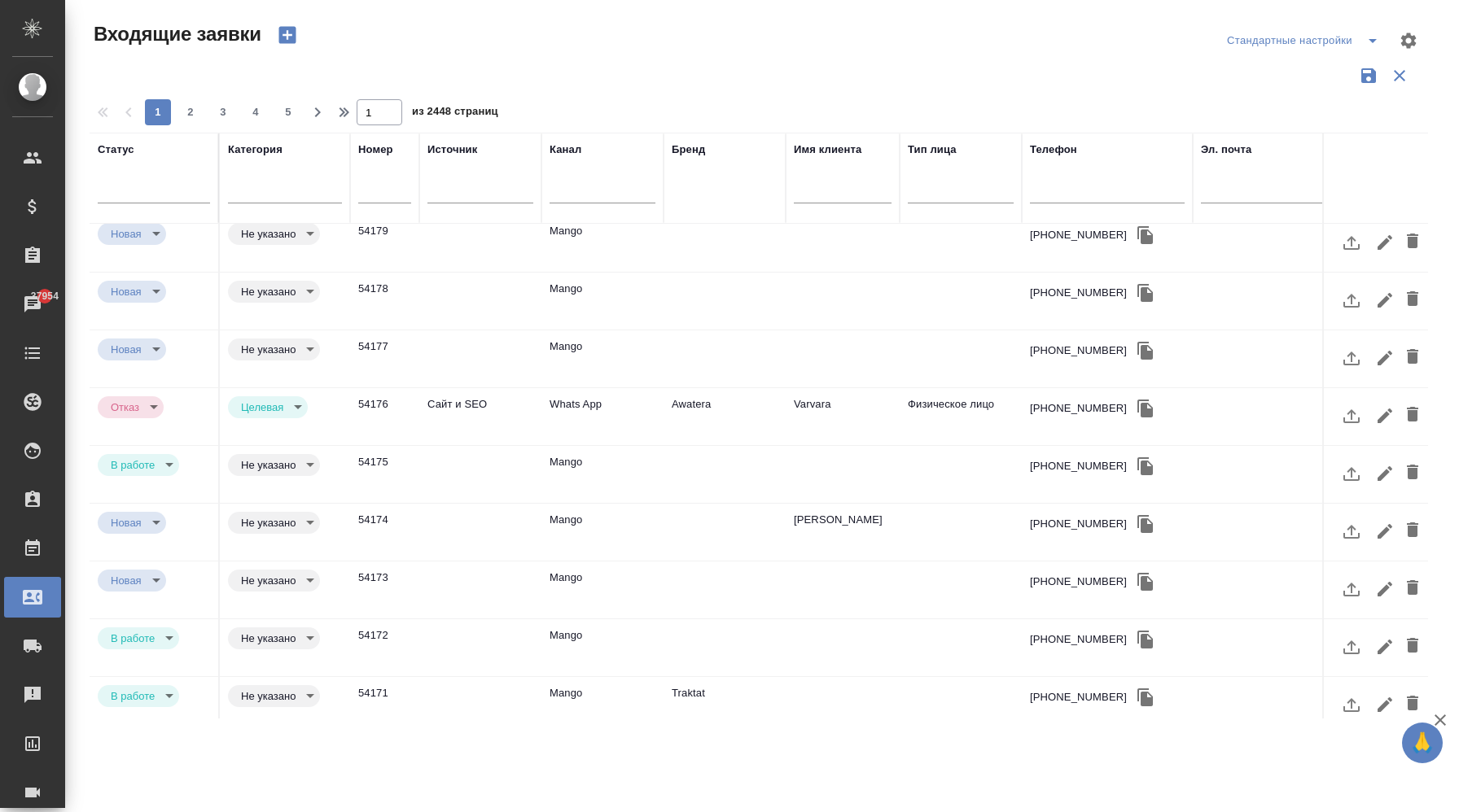
click at [829, 197] on input "text" at bounding box center [842, 192] width 98 height 20
click at [767, 190] on div "Бренд" at bounding box center [724, 179] width 105 height 73
click at [671, 196] on th "Бренд" at bounding box center [724, 178] width 122 height 91
click at [668, 194] on th "Бренд" at bounding box center [724, 178] width 122 height 91
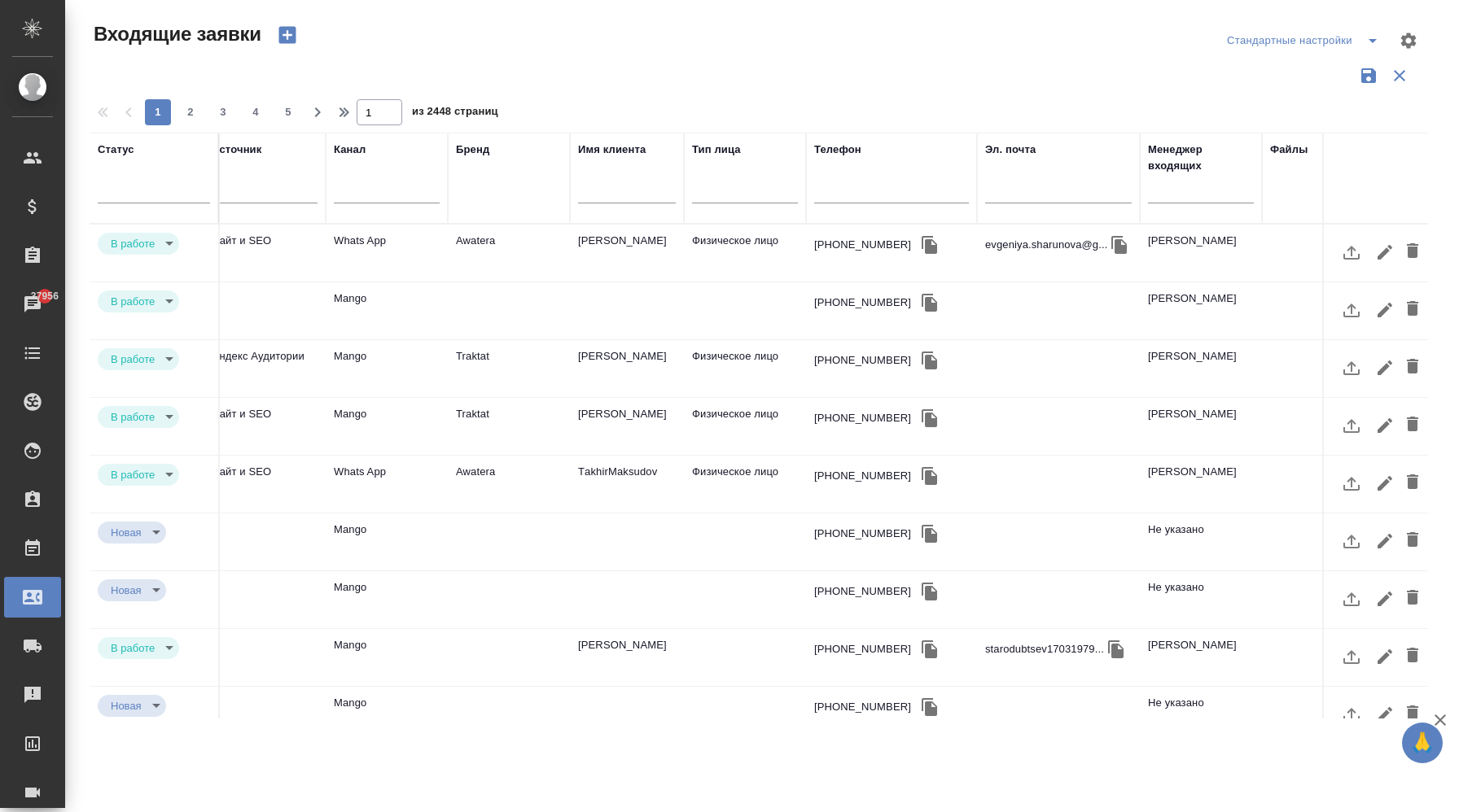
scroll to position [0, 0]
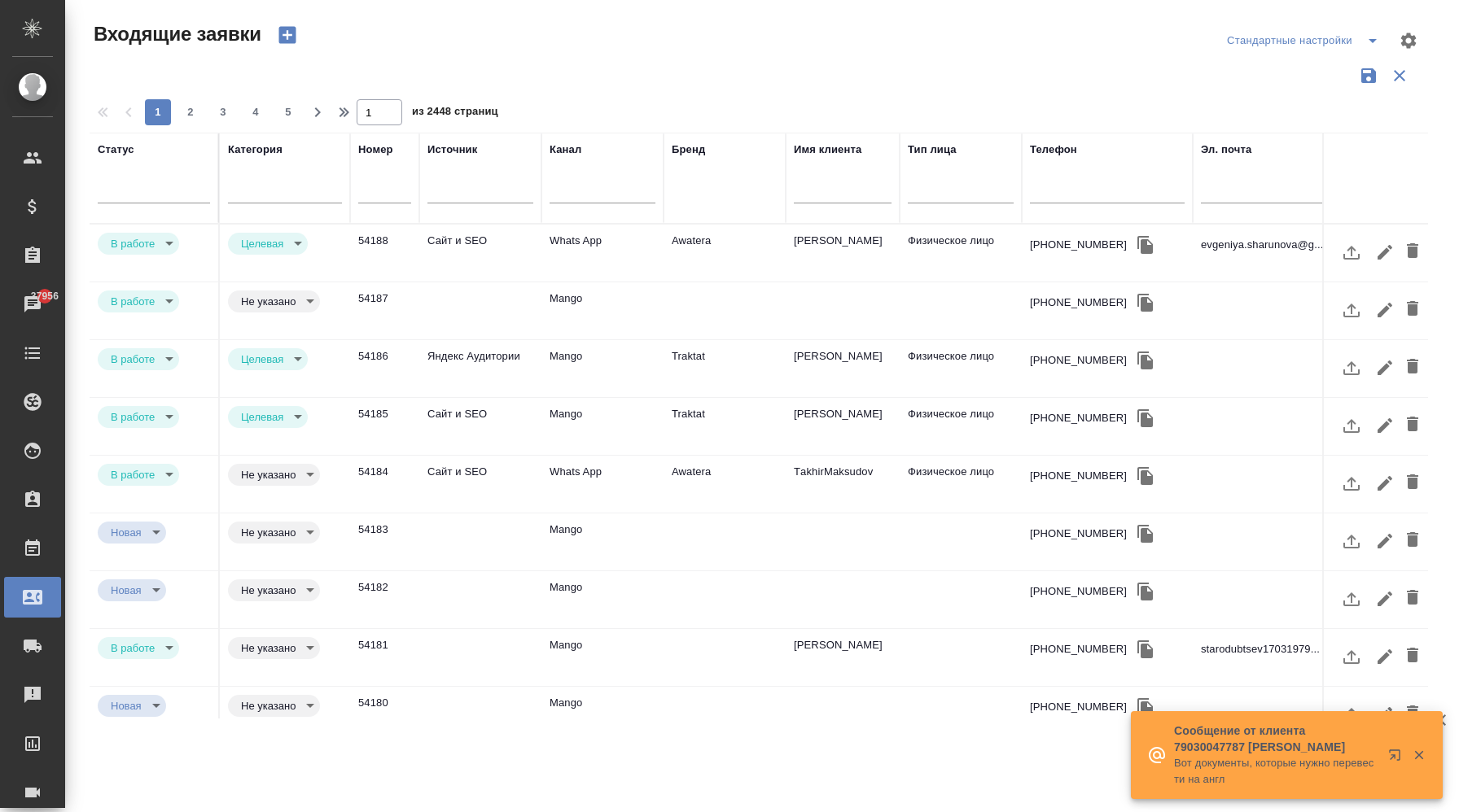
click at [698, 244] on td "Awatera" at bounding box center [724, 252] width 122 height 57
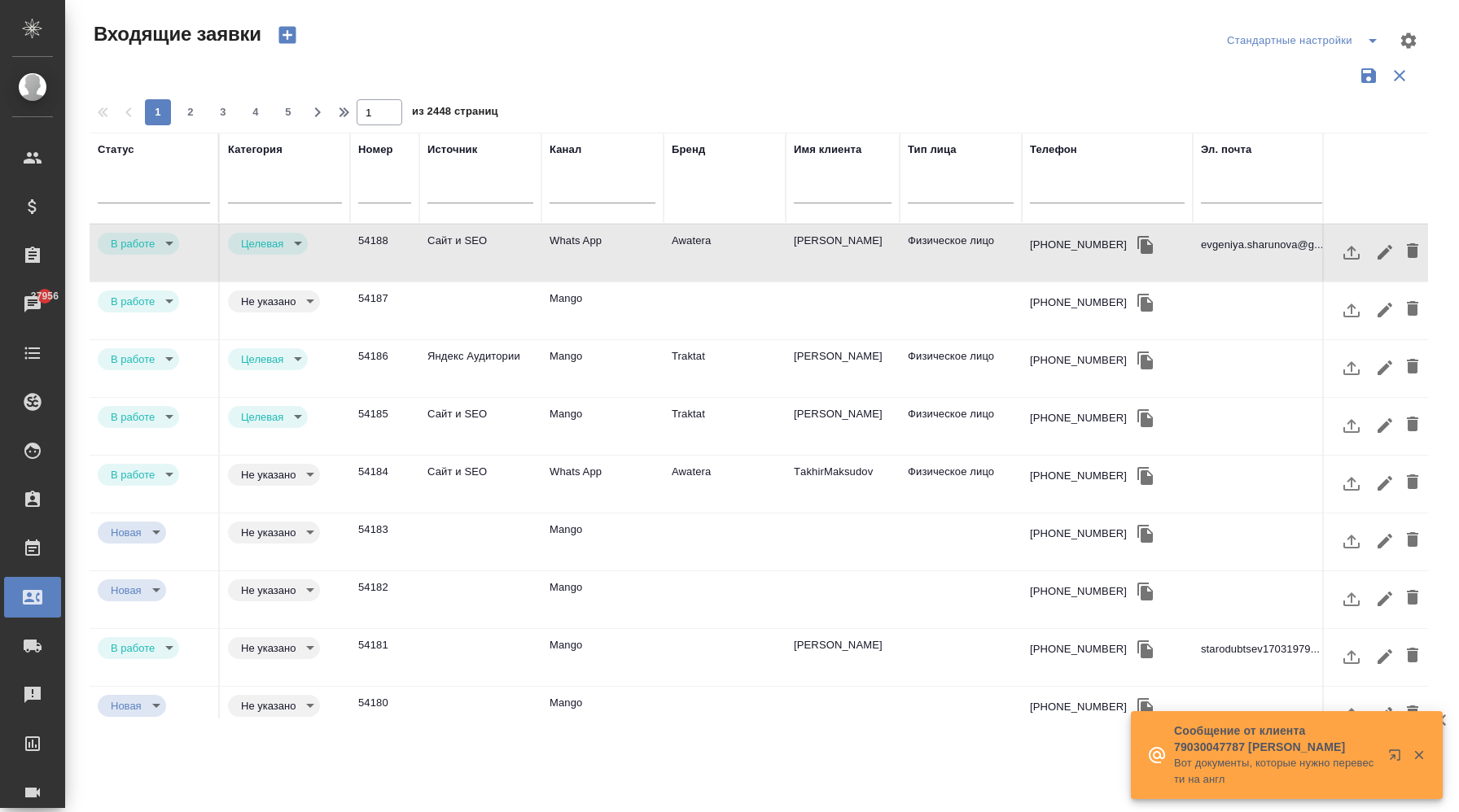
click at [698, 242] on td "Awatera" at bounding box center [724, 252] width 122 height 57
click at [699, 201] on div "Бренд" at bounding box center [724, 179] width 105 height 73
click at [673, 218] on th "Бренд" at bounding box center [724, 178] width 122 height 91
click at [675, 222] on th "Бренд" at bounding box center [724, 178] width 122 height 91
click at [695, 218] on th "Бренд" at bounding box center [724, 178] width 122 height 91
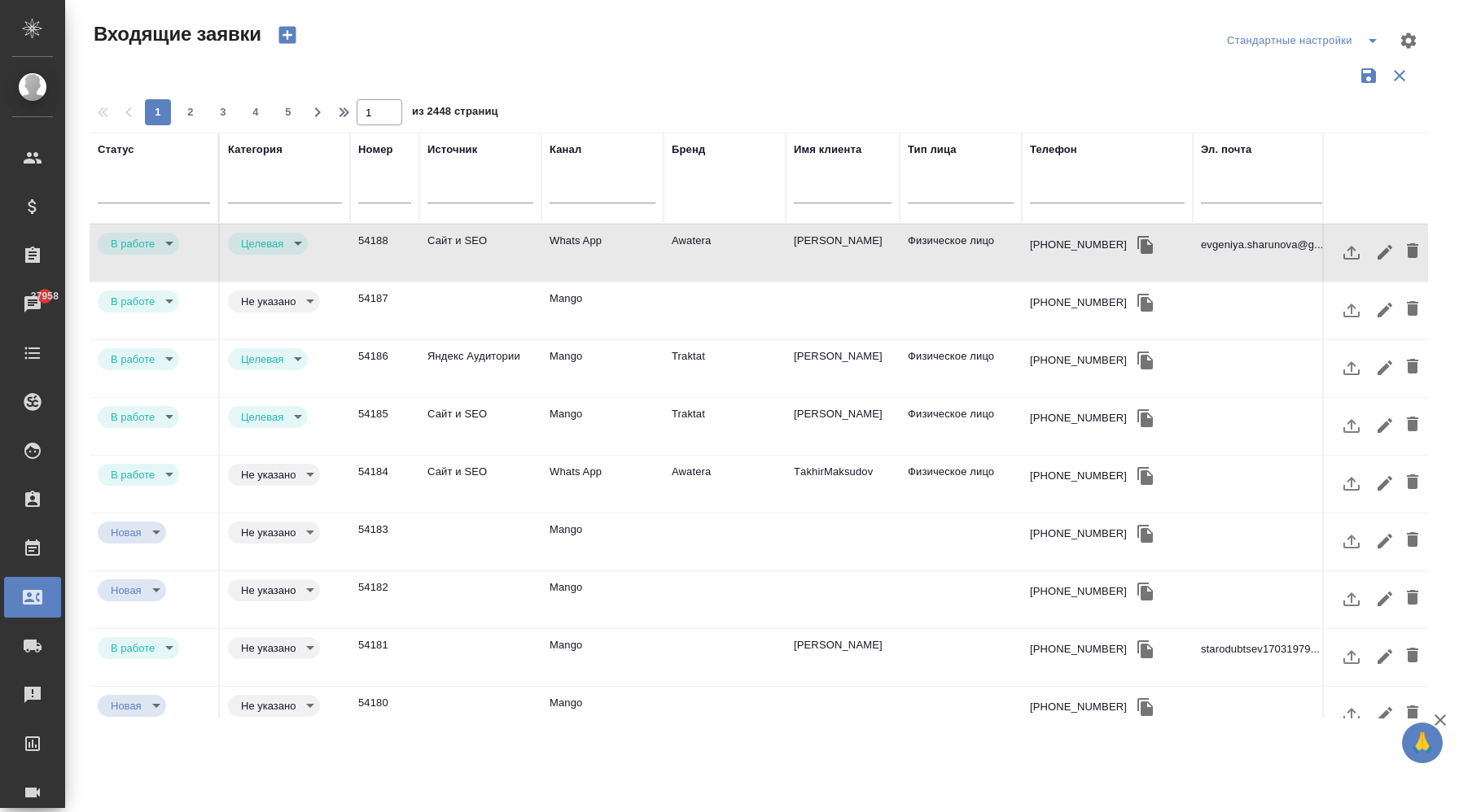
click at [732, 224] on td "Awatera" at bounding box center [724, 252] width 122 height 57
click at [662, 179] on div at bounding box center [663, 178] width 2 height 90
click at [724, 133] on th "Бренд" at bounding box center [724, 178] width 122 height 91
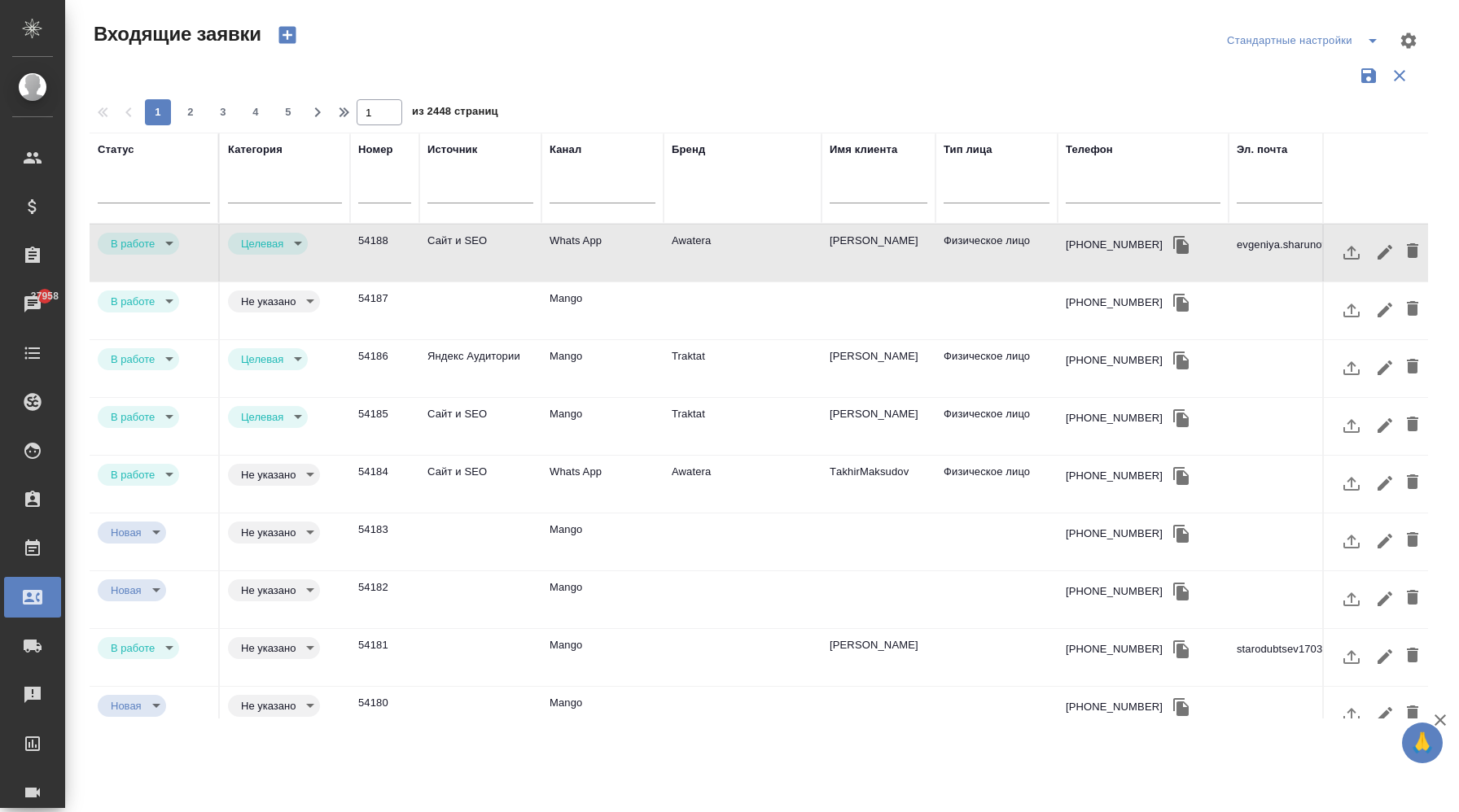
drag, startPoint x: 785, startPoint y: 180, endPoint x: 821, endPoint y: 180, distance: 36.0
click at [821, 180] on div at bounding box center [822, 178] width 2 height 90
click at [725, 195] on div "Бренд" at bounding box center [743, 179] width 142 height 73
click at [719, 195] on div "Бренд" at bounding box center [743, 179] width 142 height 73
click at [687, 198] on div "Бренд" at bounding box center [743, 179] width 142 height 73
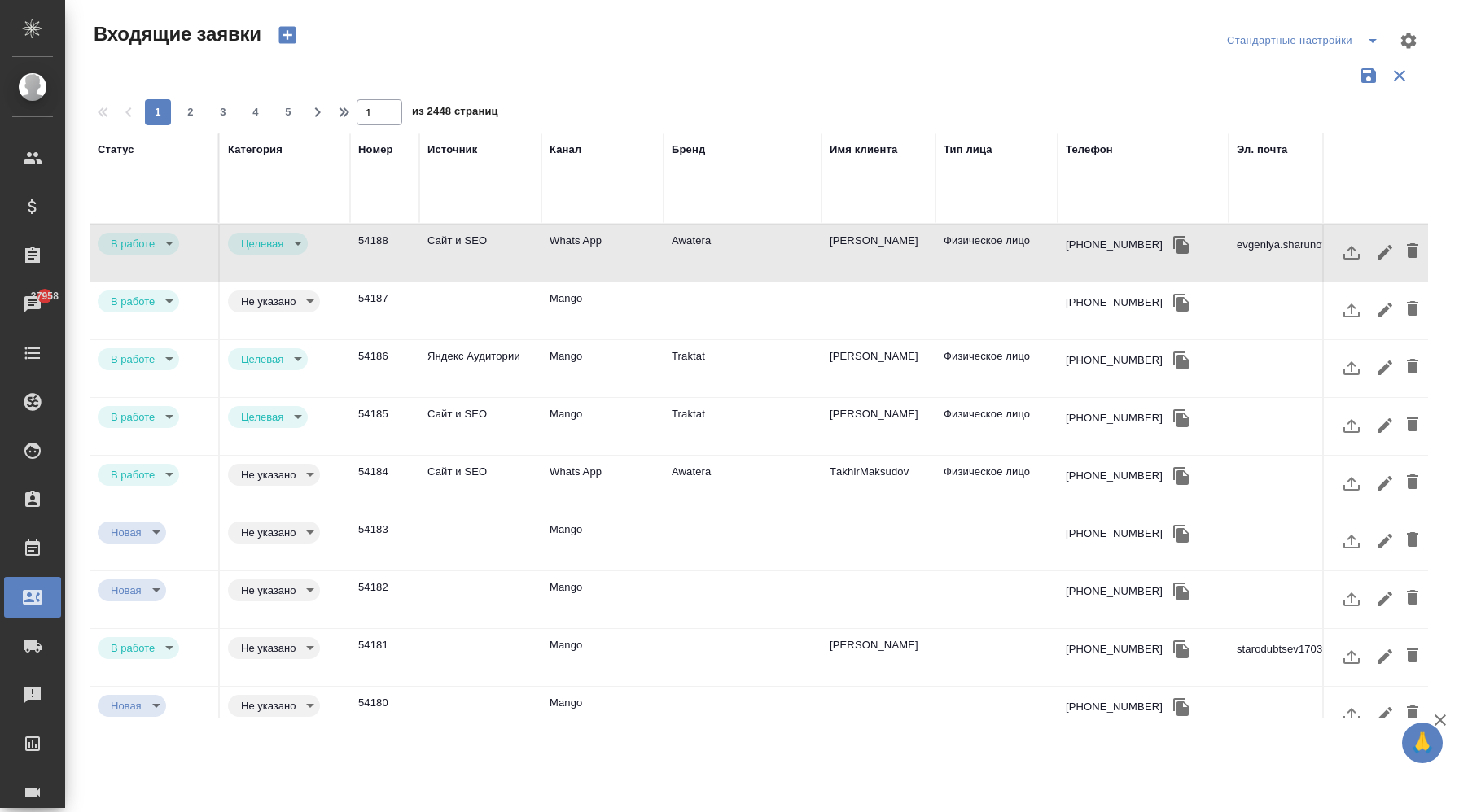
click at [687, 198] on div "Бренд" at bounding box center [743, 179] width 142 height 73
click at [319, 194] on div at bounding box center [285, 187] width 114 height 23
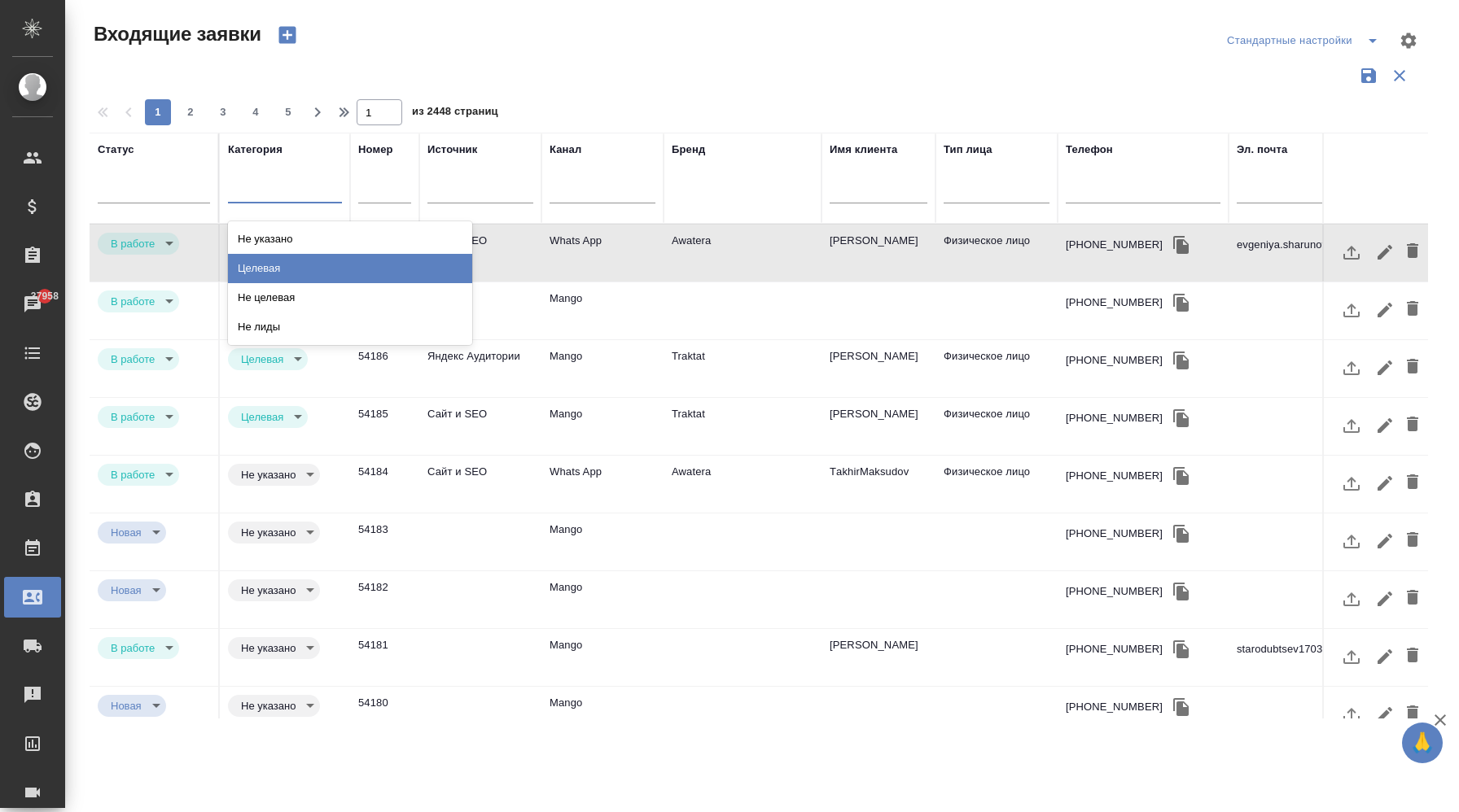
click at [303, 264] on div "Целевая" at bounding box center [350, 269] width 245 height 29
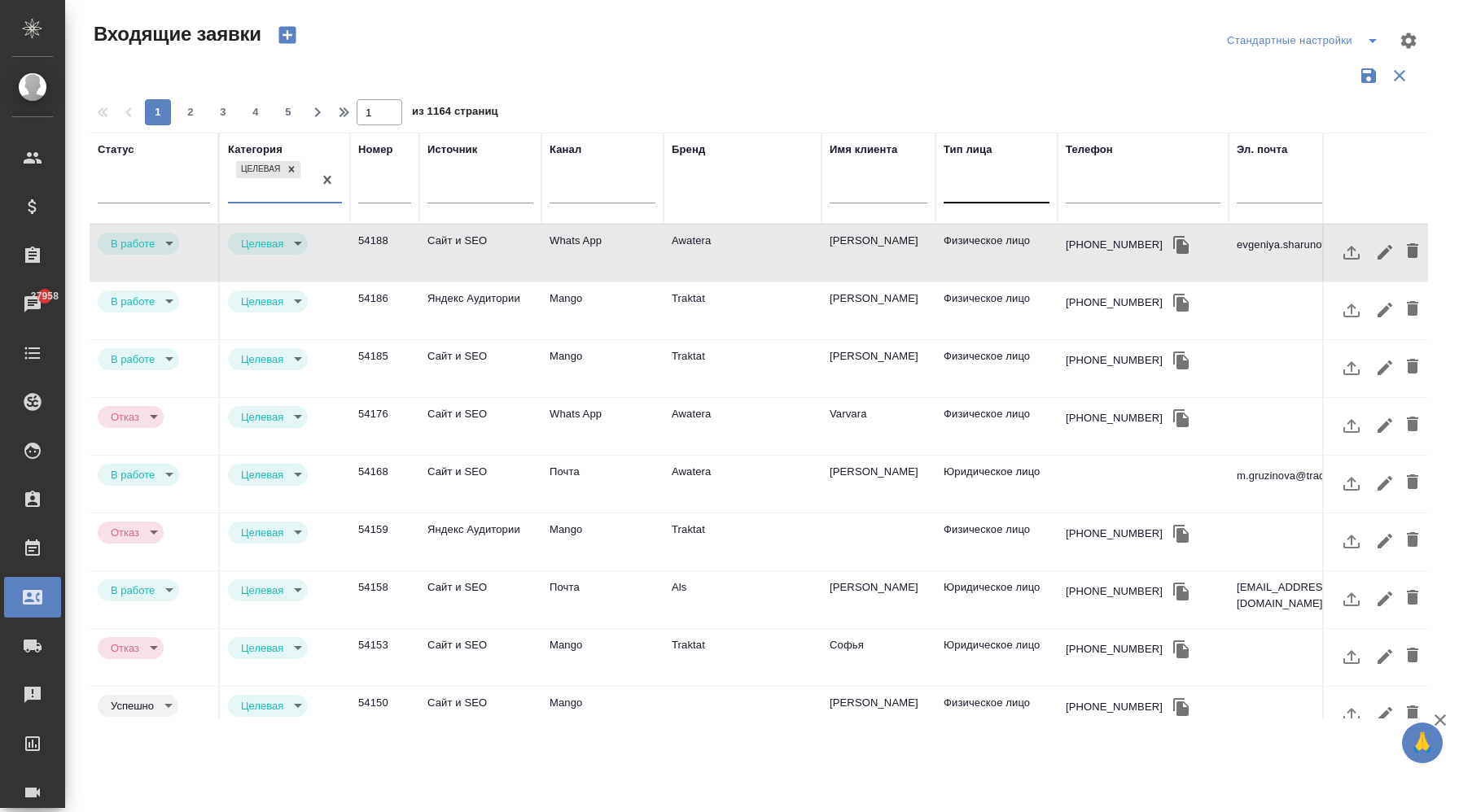
click at [985, 193] on div at bounding box center [996, 187] width 105 height 23
click at [996, 240] on div "Юридическое лицо" at bounding box center [1065, 239] width 245 height 29
